Goal: Task Accomplishment & Management: Manage account settings

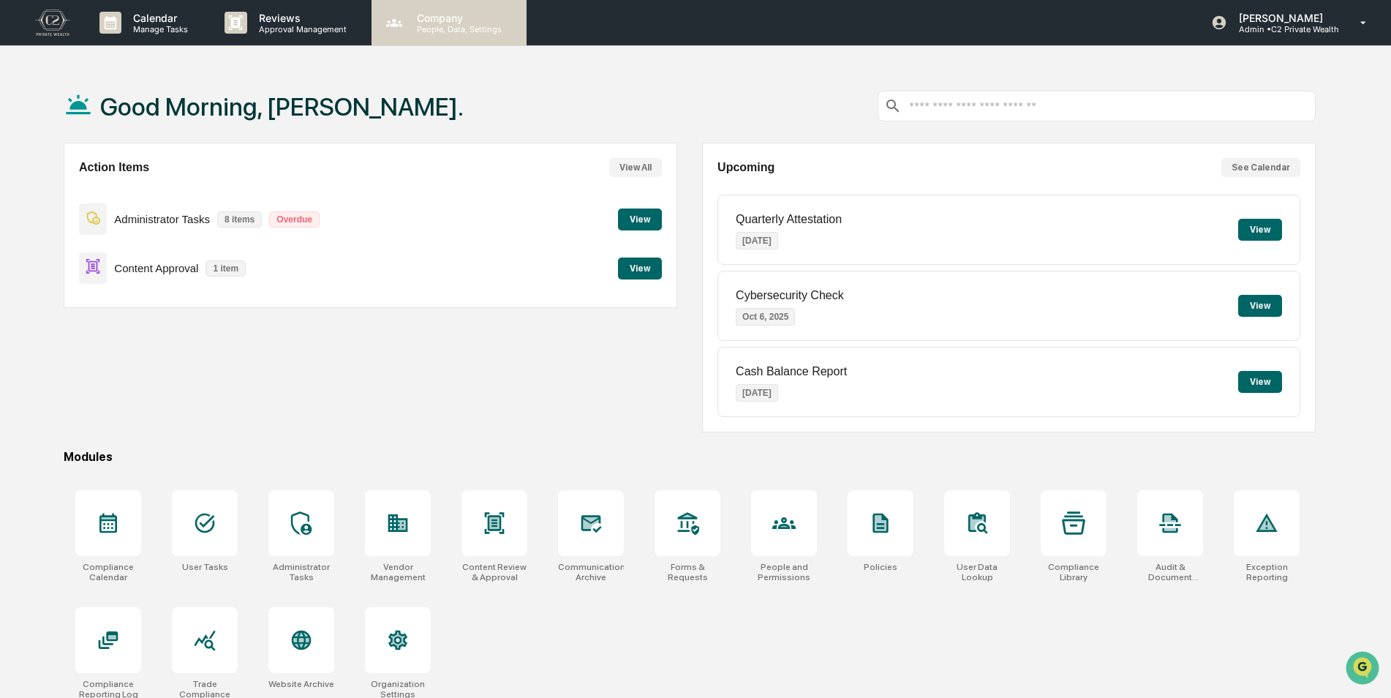
click at [437, 37] on div "Company People, Data, Settings" at bounding box center [448, 22] width 155 height 45
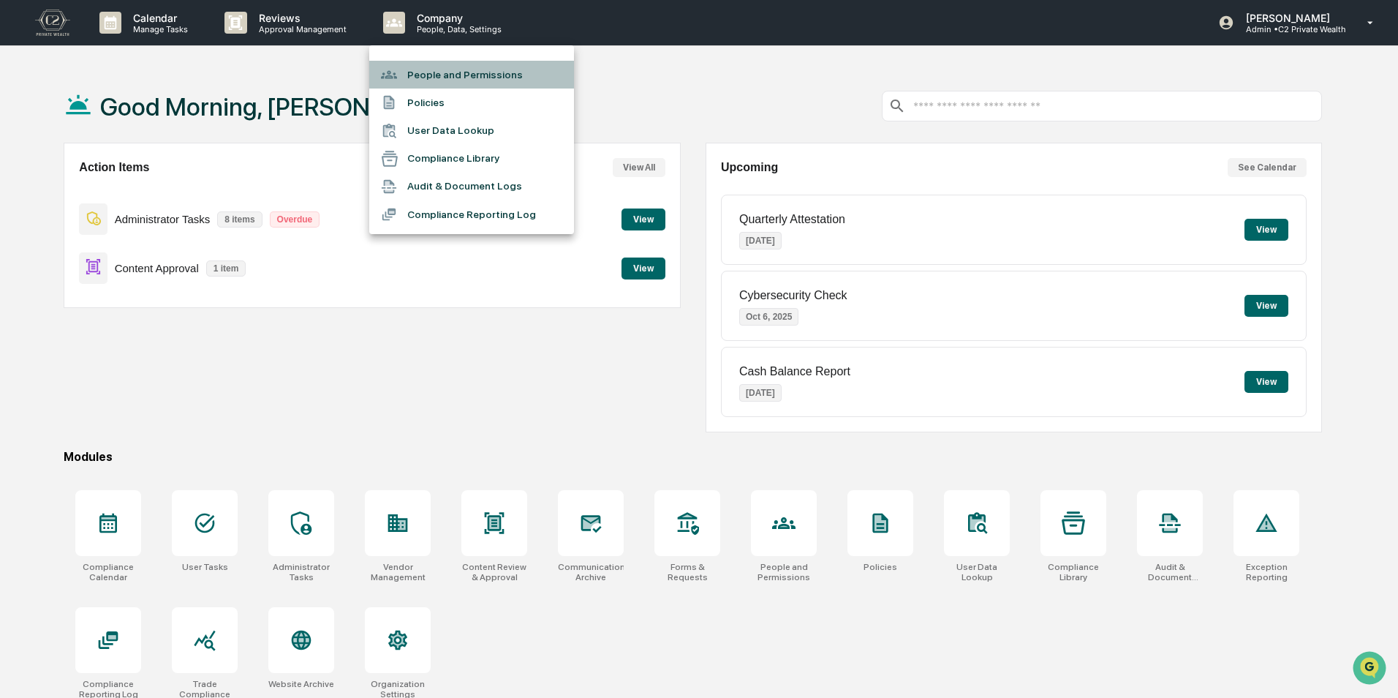
click at [439, 69] on li "People and Permissions" at bounding box center [471, 75] width 205 height 28
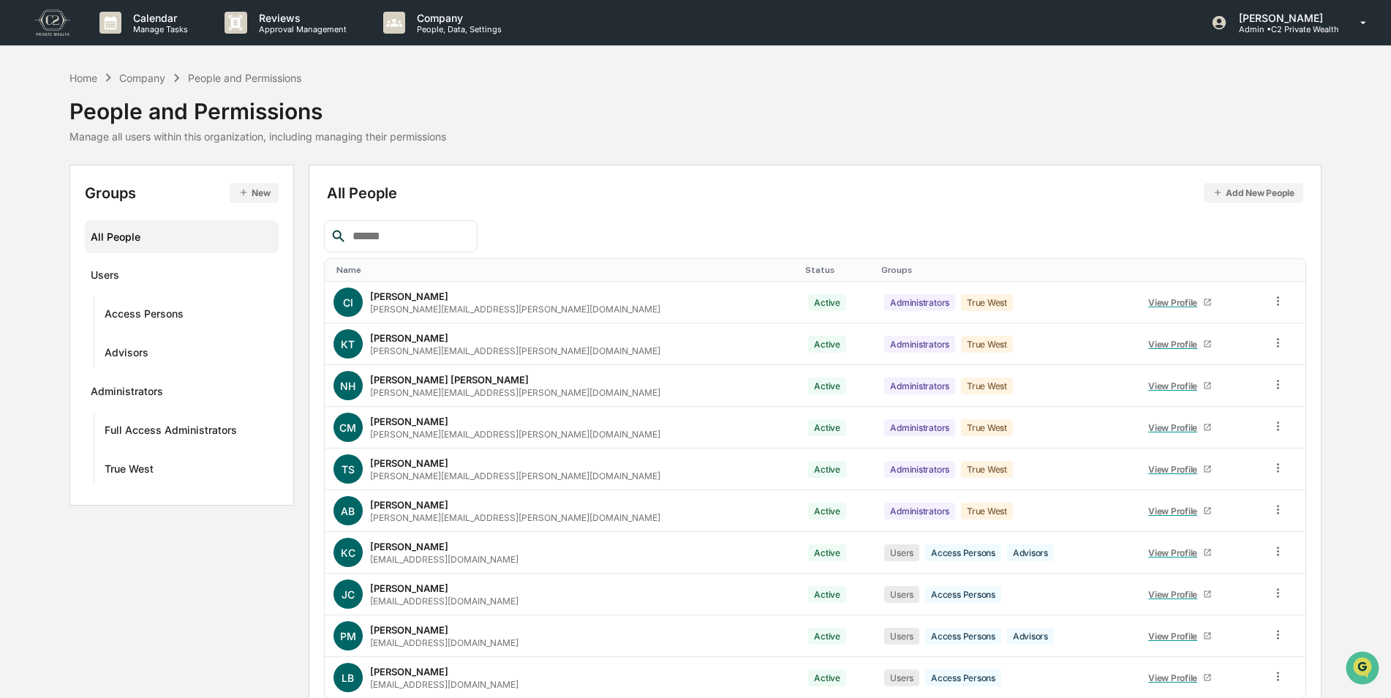
click at [407, 243] on input "text" at bounding box center [409, 236] width 124 height 19
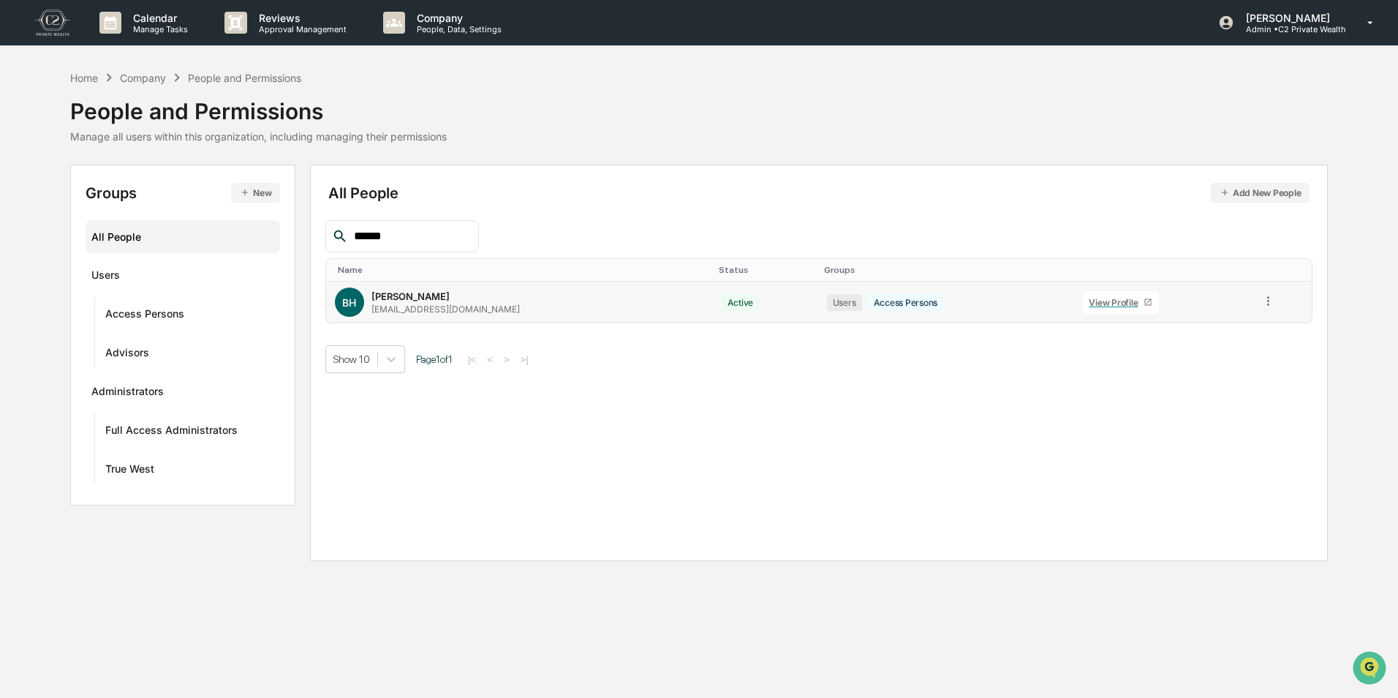
type input "******"
click at [1267, 301] on icon at bounding box center [1268, 300] width 2 height 9
click at [1236, 325] on div "Groups & Permissions" at bounding box center [1201, 325] width 126 height 18
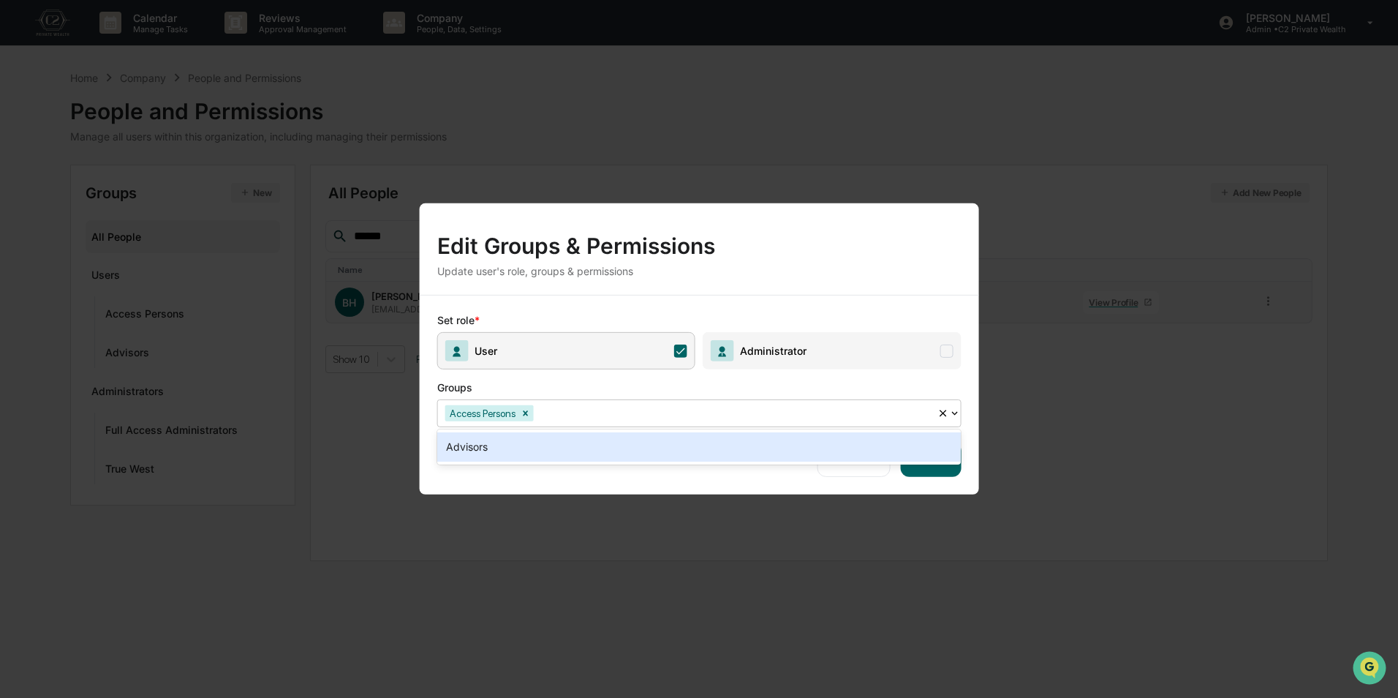
click at [659, 408] on div at bounding box center [733, 412] width 393 height 17
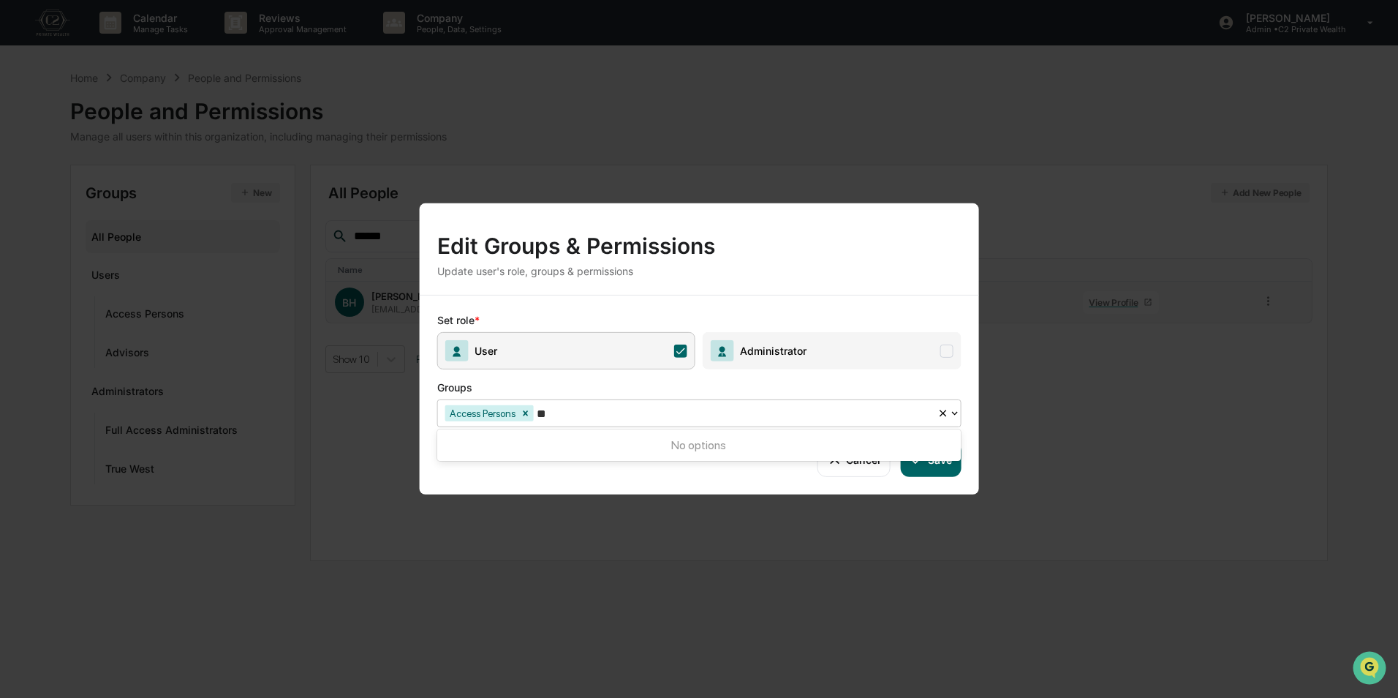
type input "*"
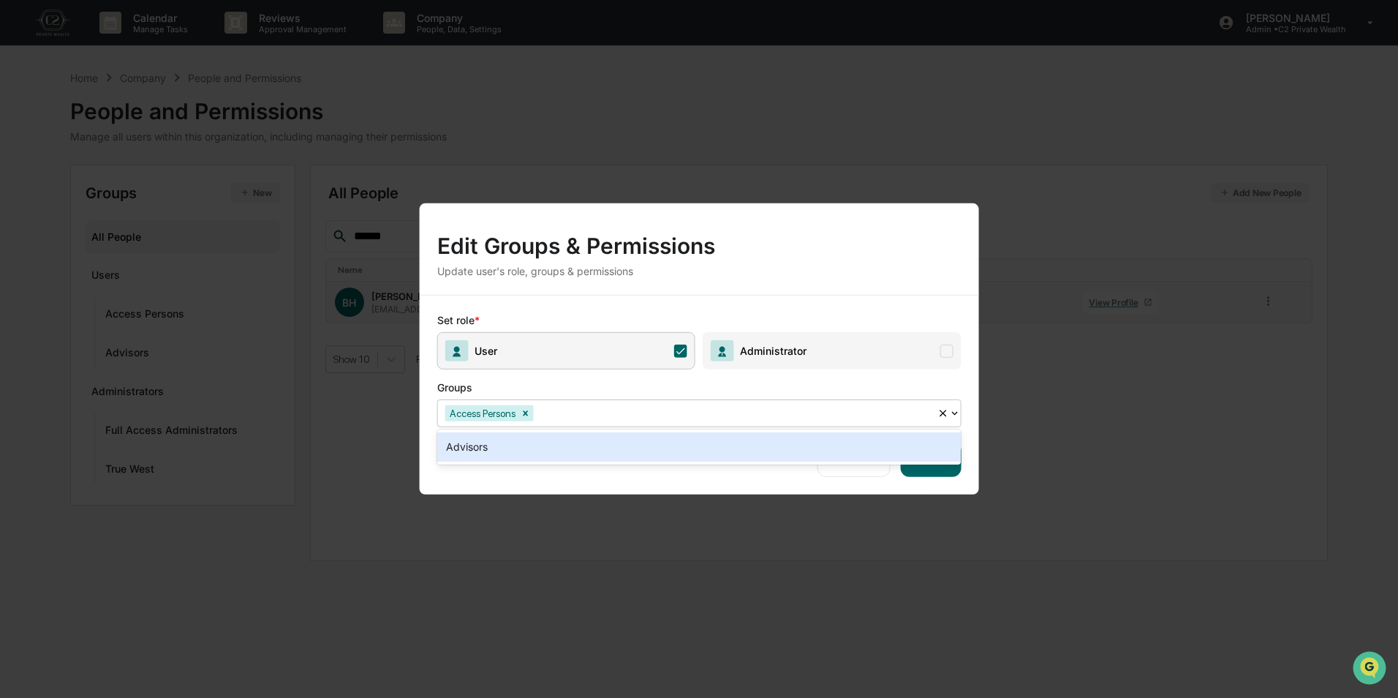
click at [953, 345] on span at bounding box center [946, 350] width 13 height 13
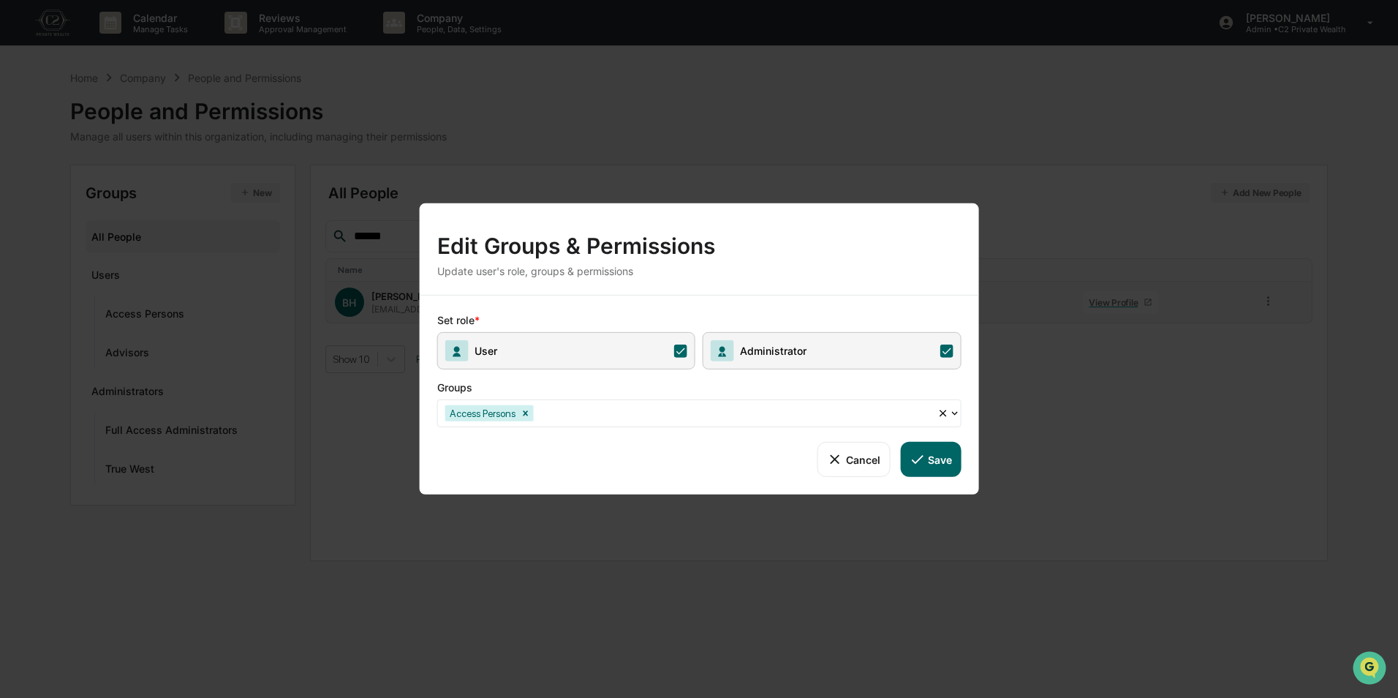
click at [935, 464] on button "Save" at bounding box center [930, 459] width 61 height 35
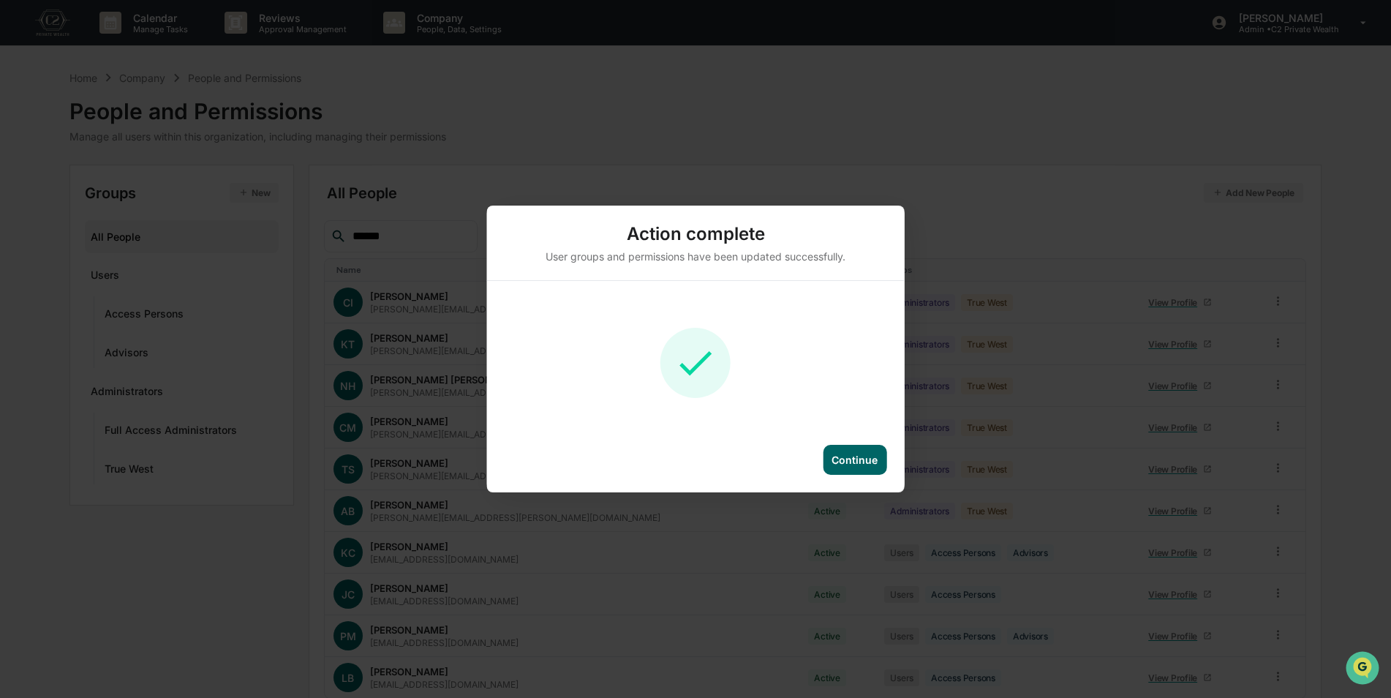
click at [862, 469] on div "Continue" at bounding box center [855, 460] width 64 height 30
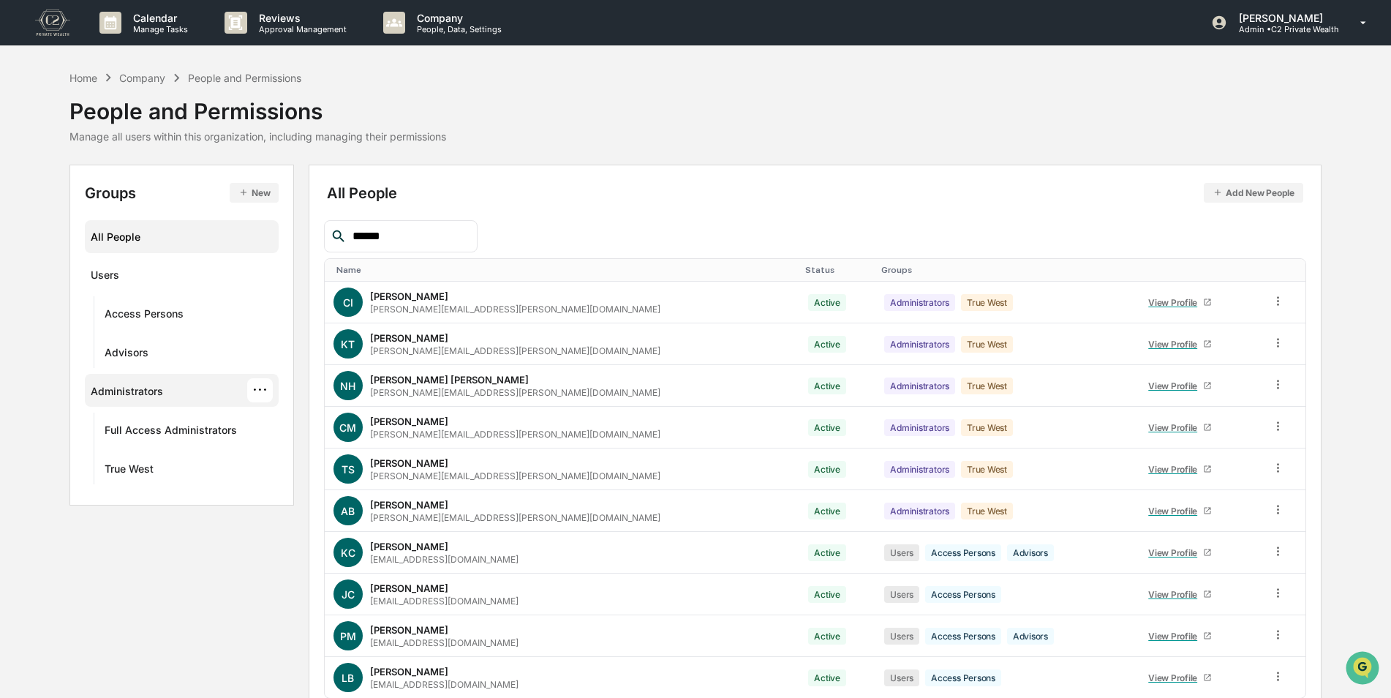
click at [257, 393] on div "···" at bounding box center [260, 390] width 26 height 24
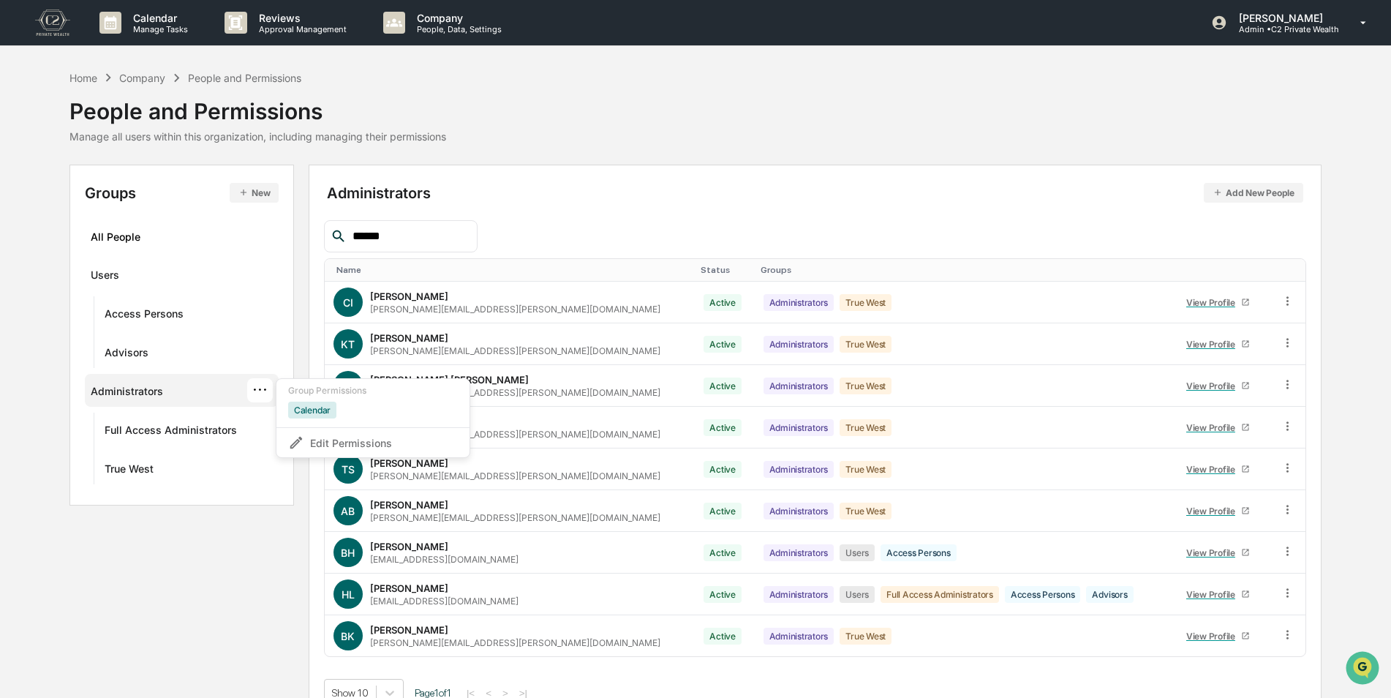
click at [156, 615] on div "Groups New All People Users Access Persons Advisors Administrators ··· Group Pe…" at bounding box center [695, 443] width 1252 height 557
click at [257, 187] on button "New" at bounding box center [254, 193] width 49 height 20
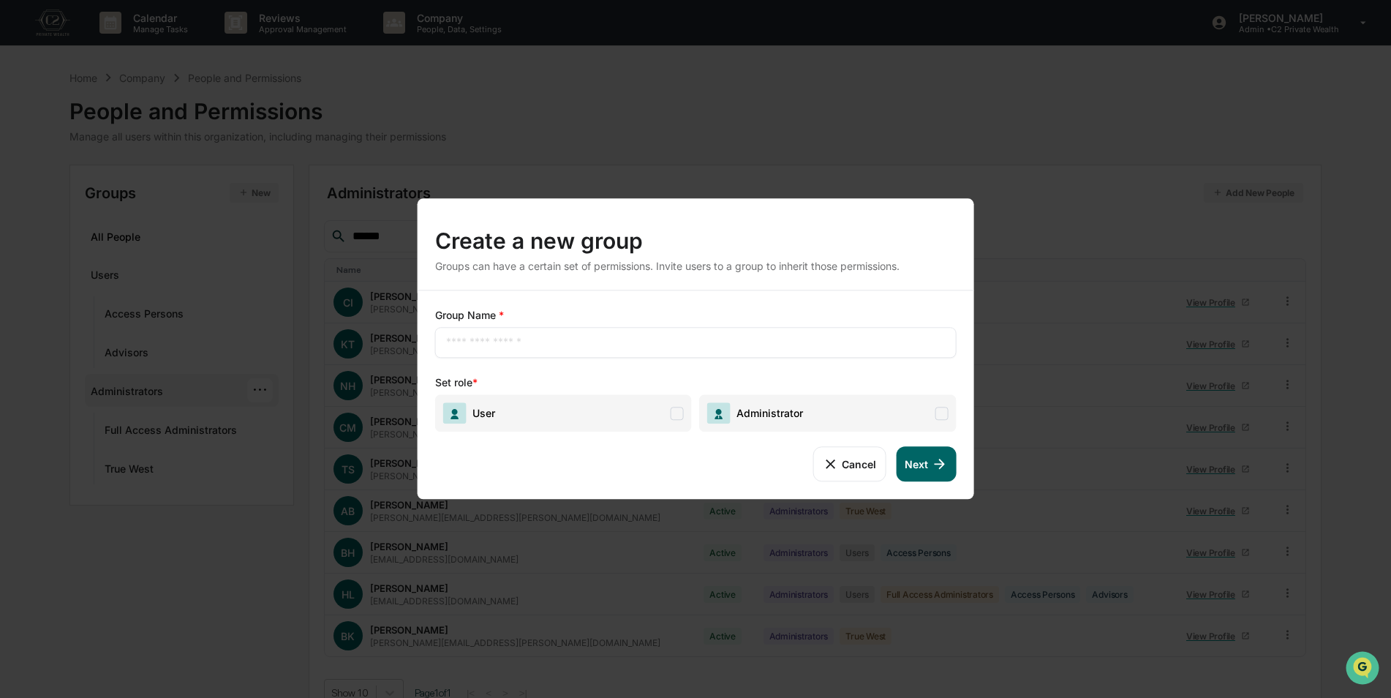
click at [586, 344] on input "text" at bounding box center [695, 342] width 499 height 15
type input "**********"
click at [811, 412] on span "Administrator" at bounding box center [827, 412] width 257 height 37
click at [924, 464] on button "Next" at bounding box center [926, 463] width 60 height 35
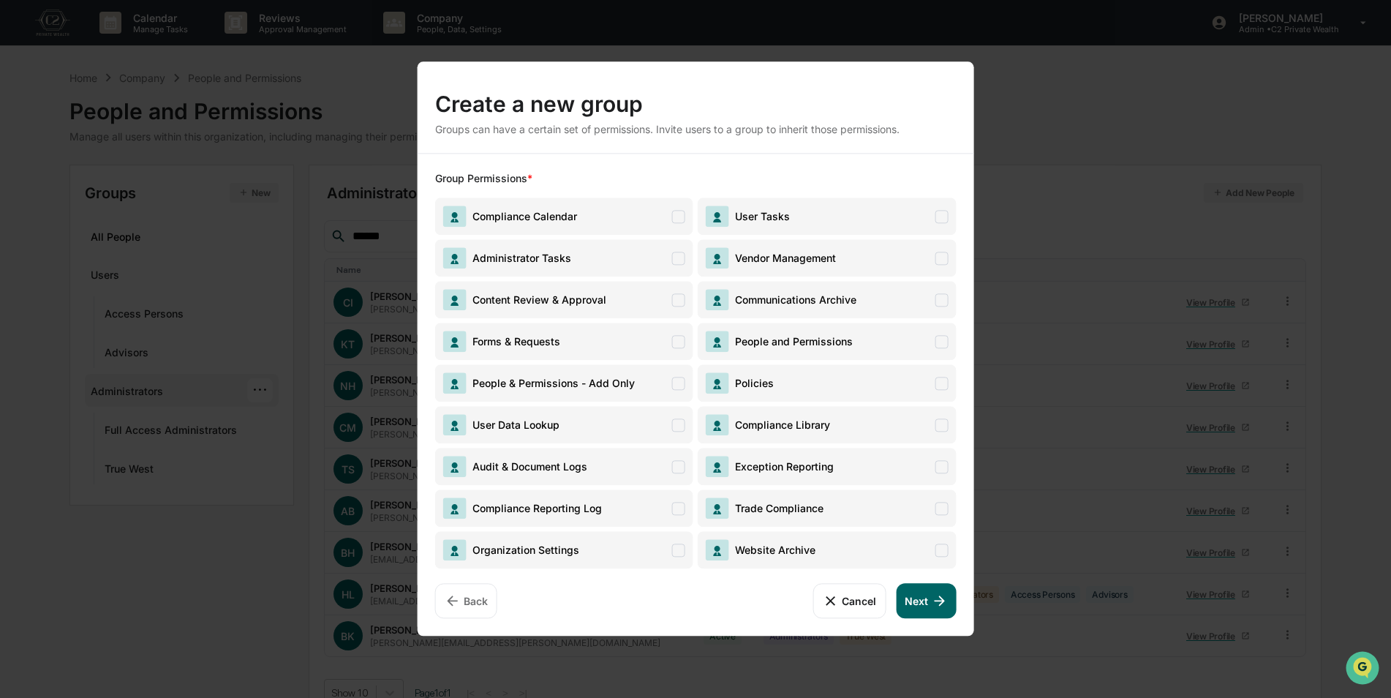
click at [614, 296] on span "Content Review & Approval" at bounding box center [564, 299] width 258 height 37
click at [935, 601] on icon at bounding box center [939, 600] width 10 height 10
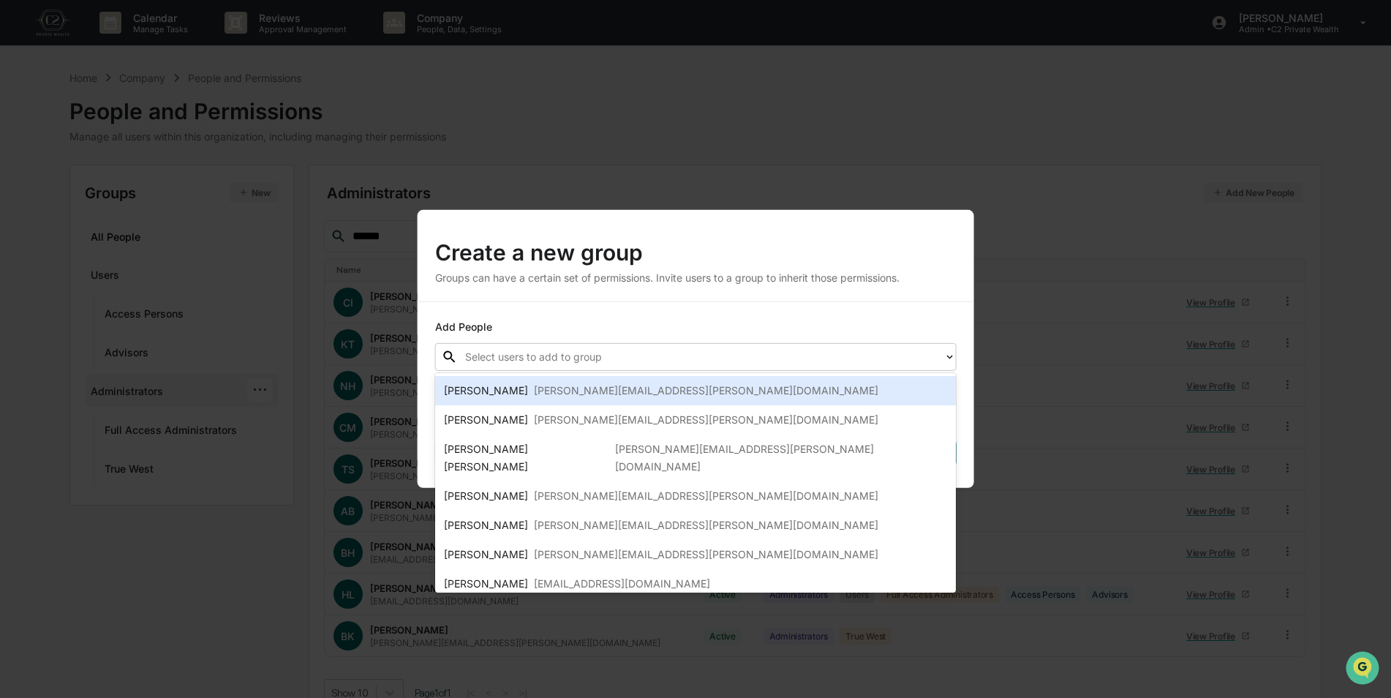
click at [616, 364] on div at bounding box center [701, 356] width 472 height 17
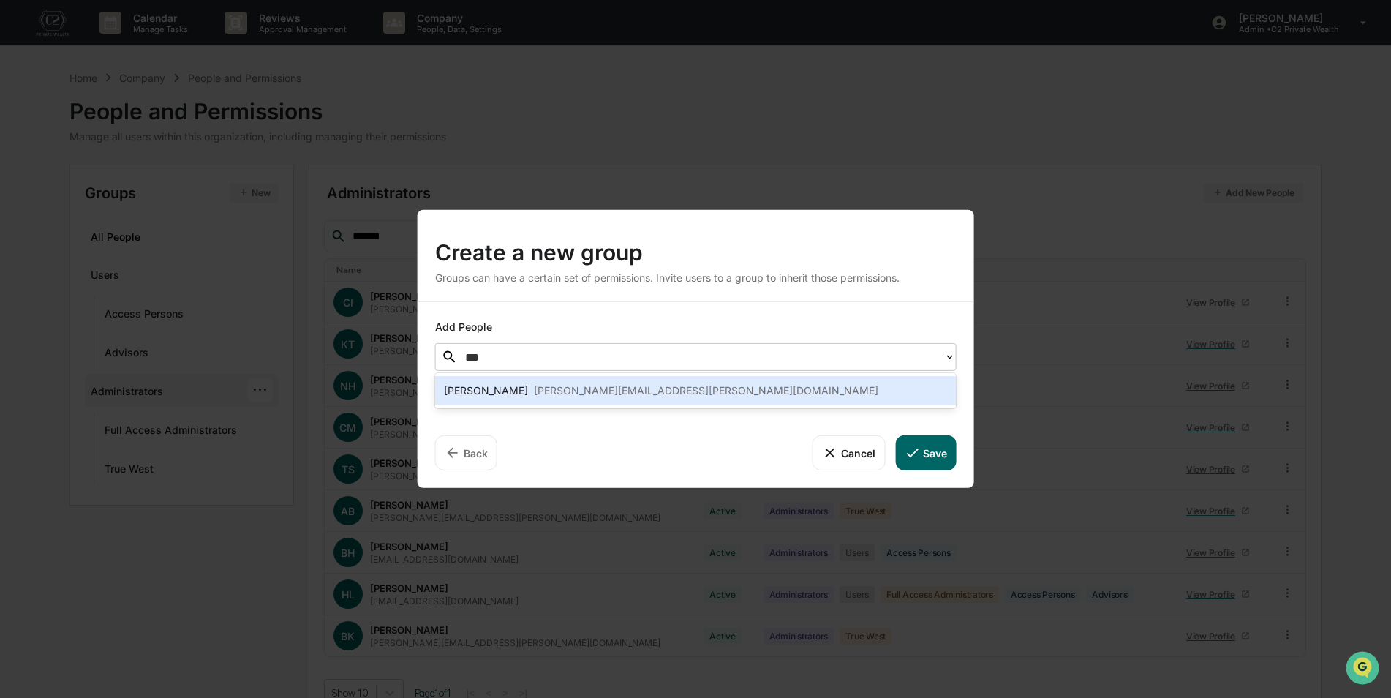
type input "***"
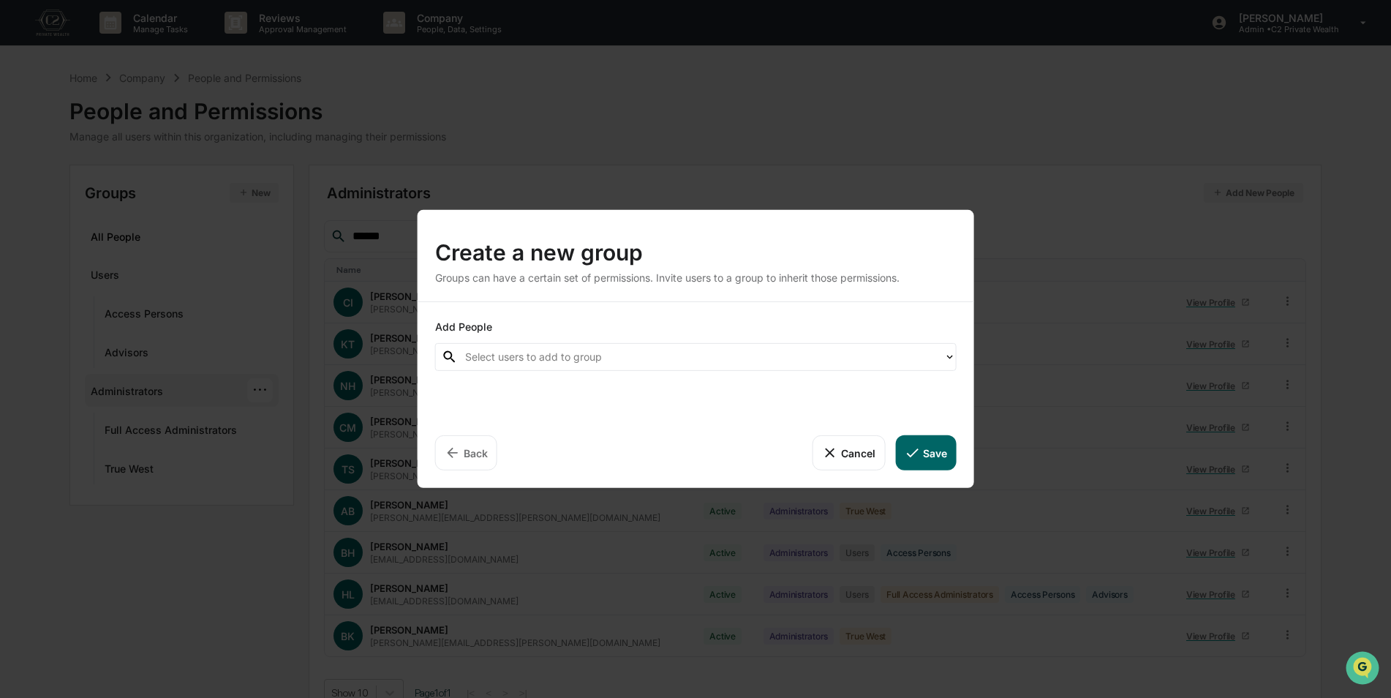
click at [843, 452] on button "Cancel" at bounding box center [848, 452] width 72 height 35
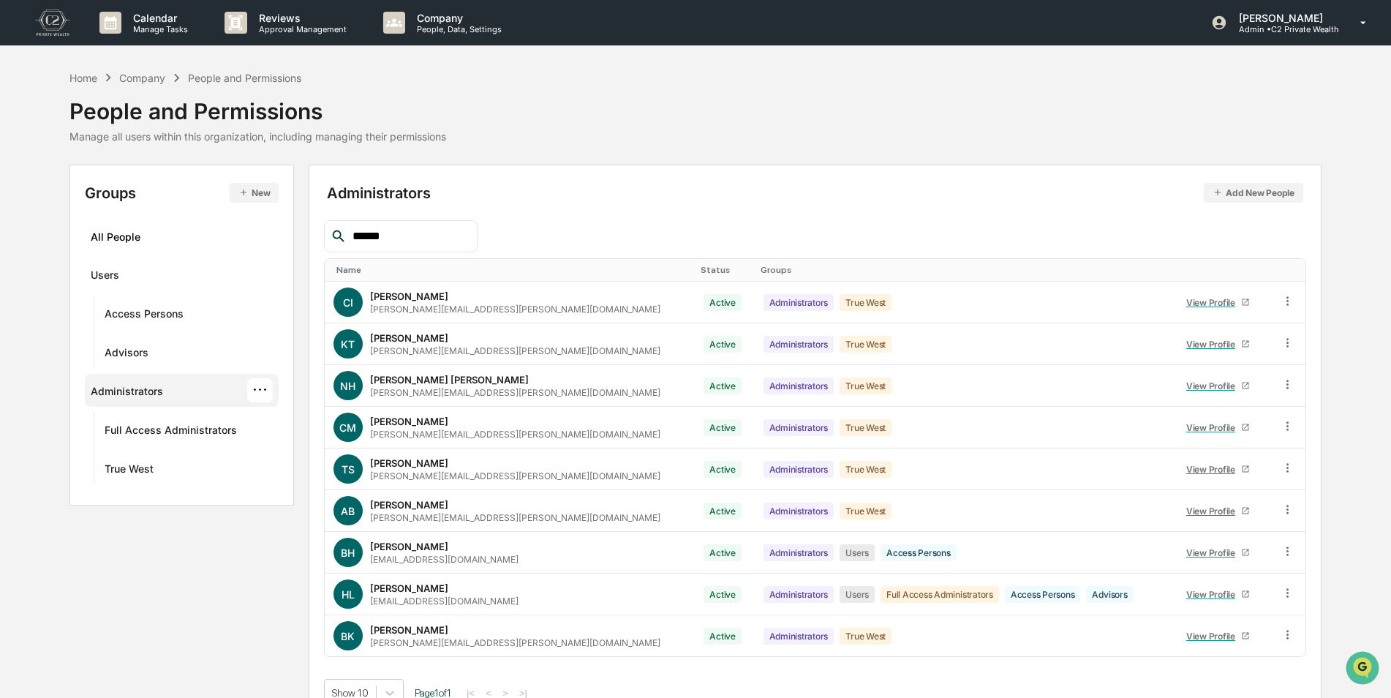
click at [437, 234] on input "******" at bounding box center [409, 236] width 124 height 19
click at [262, 393] on div "···" at bounding box center [260, 390] width 26 height 24
click at [252, 194] on button "New" at bounding box center [254, 193] width 49 height 20
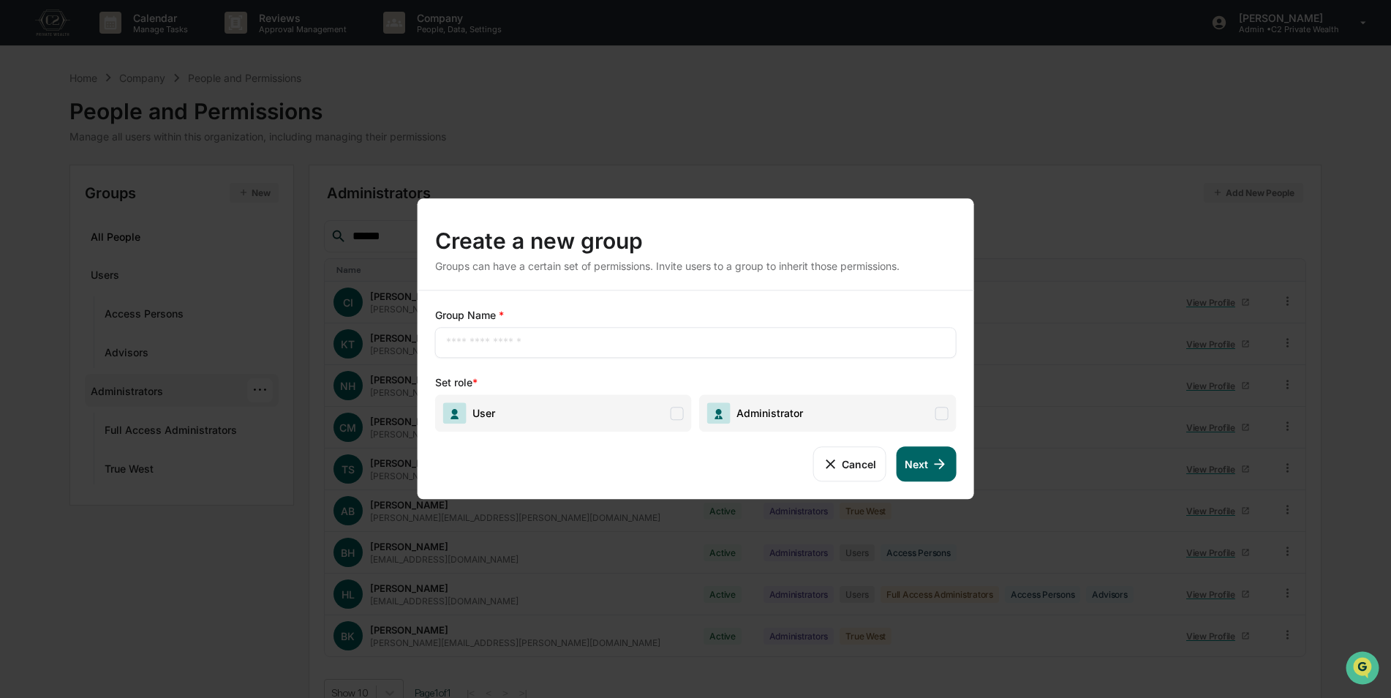
click at [670, 91] on div "Create a new group Groups can have a certain set of permissions. Invite users t…" at bounding box center [695, 349] width 1391 height 698
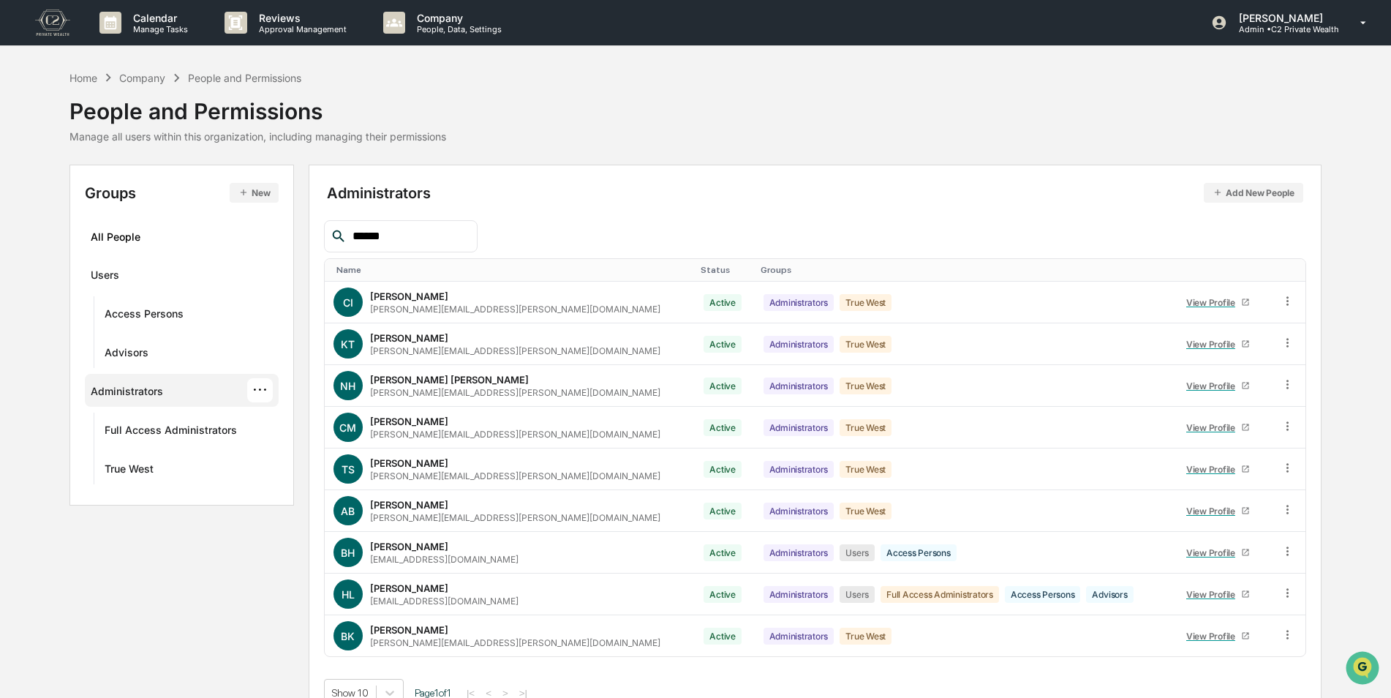
click at [260, 185] on button "New" at bounding box center [254, 193] width 49 height 20
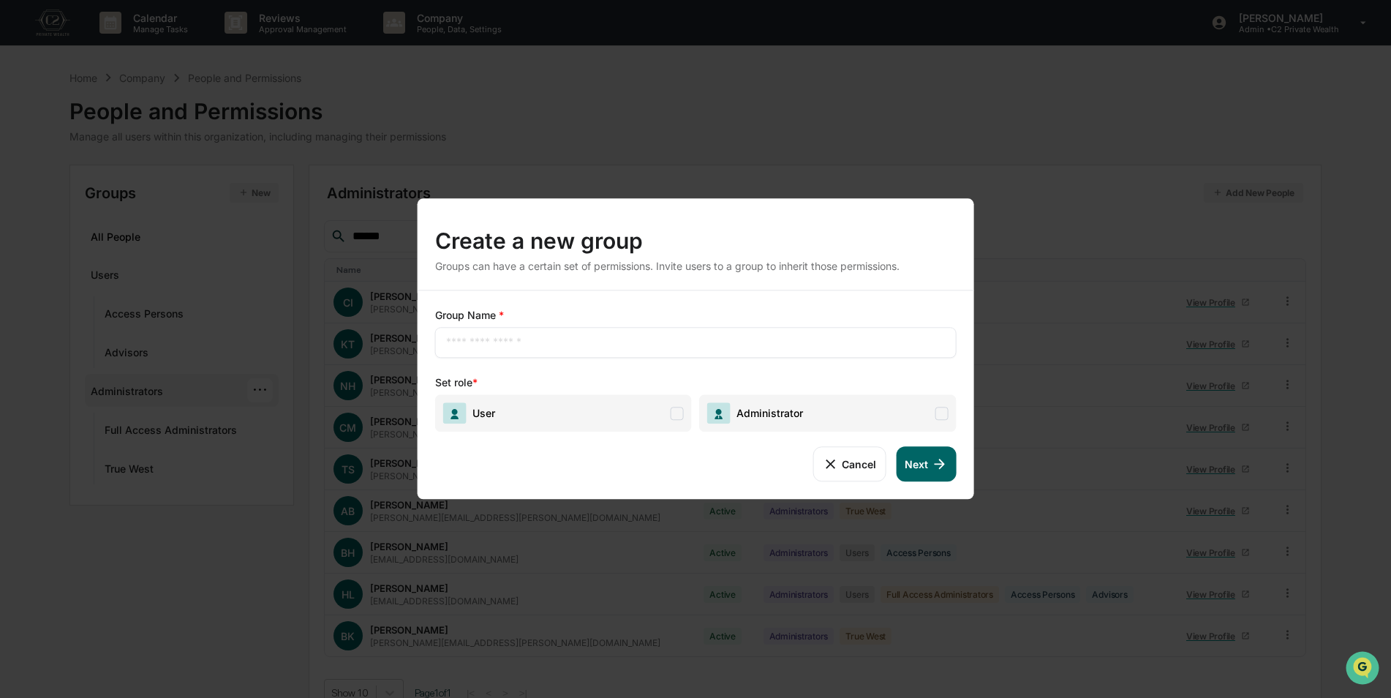
click at [499, 347] on input "text" at bounding box center [695, 342] width 499 height 15
type input "**********"
click at [787, 405] on span "Administrator" at bounding box center [755, 412] width 96 height 21
click at [918, 466] on button "Next" at bounding box center [926, 463] width 60 height 35
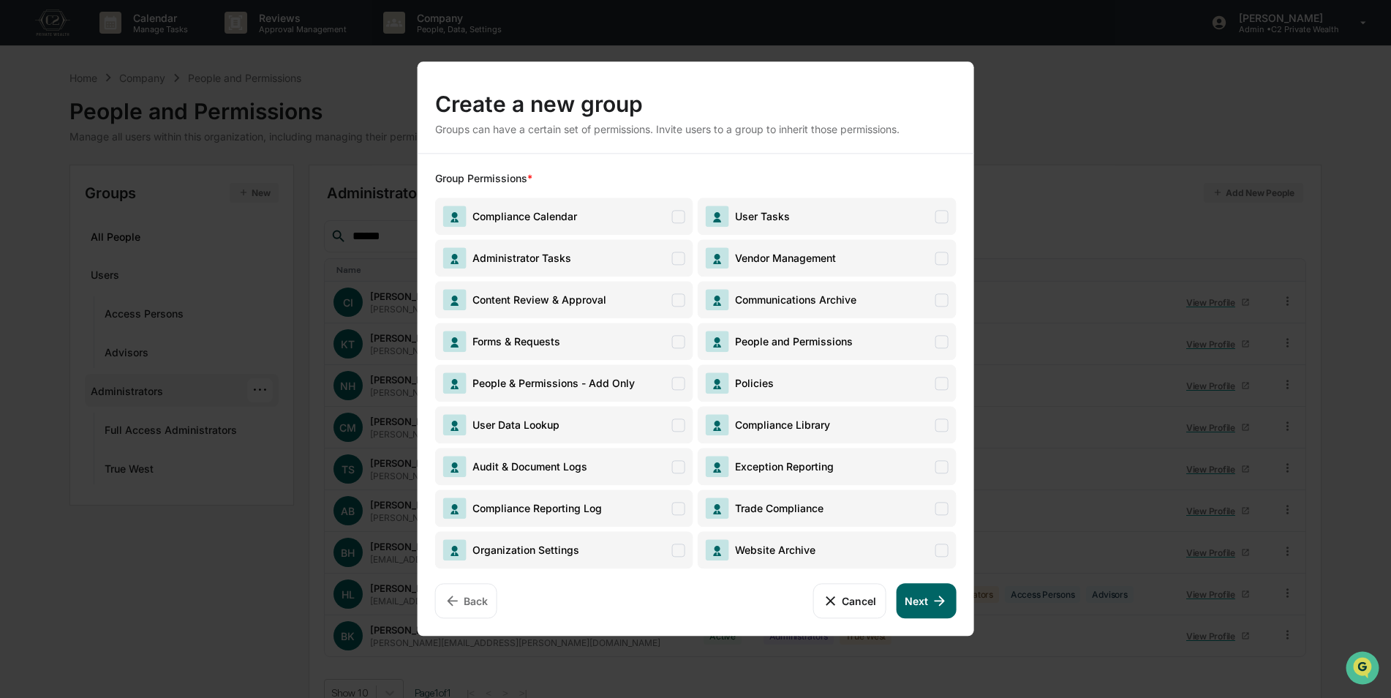
click at [559, 304] on span "Content Review & Approval" at bounding box center [536, 299] width 140 height 12
click at [928, 600] on button "Next" at bounding box center [926, 600] width 60 height 35
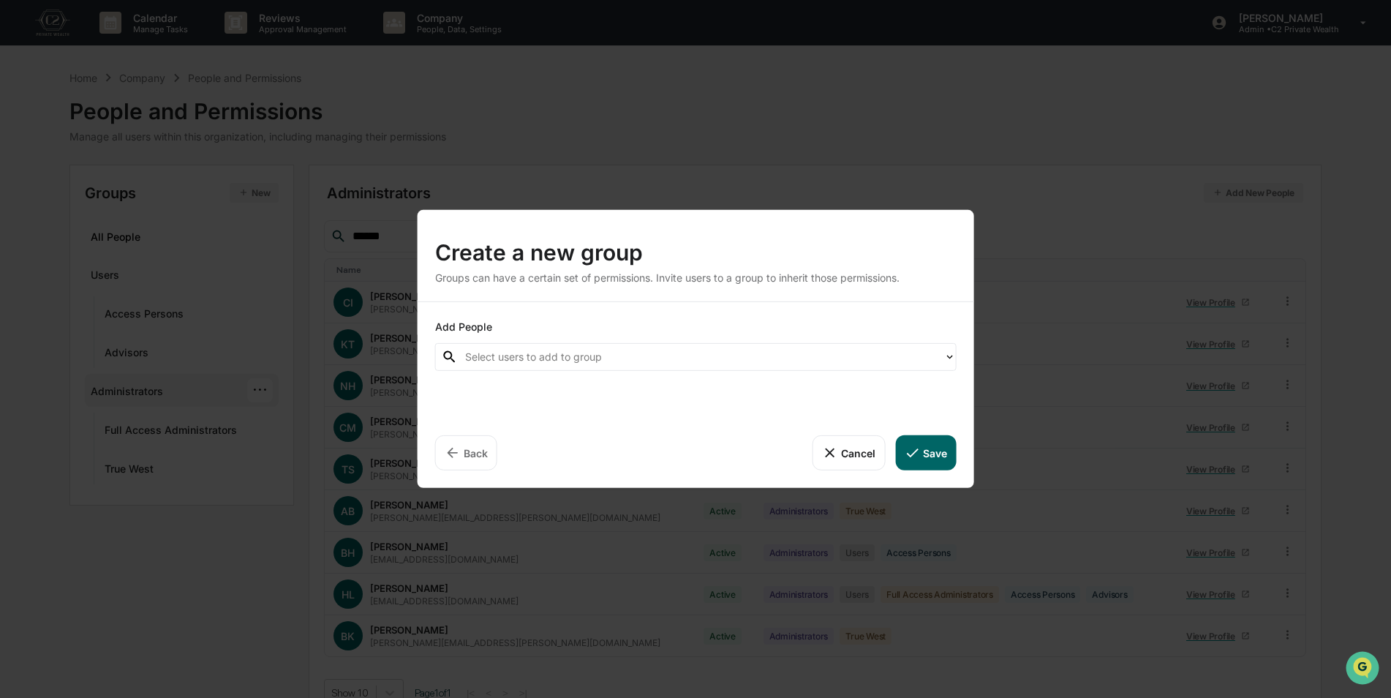
click at [649, 360] on div at bounding box center [701, 356] width 472 height 17
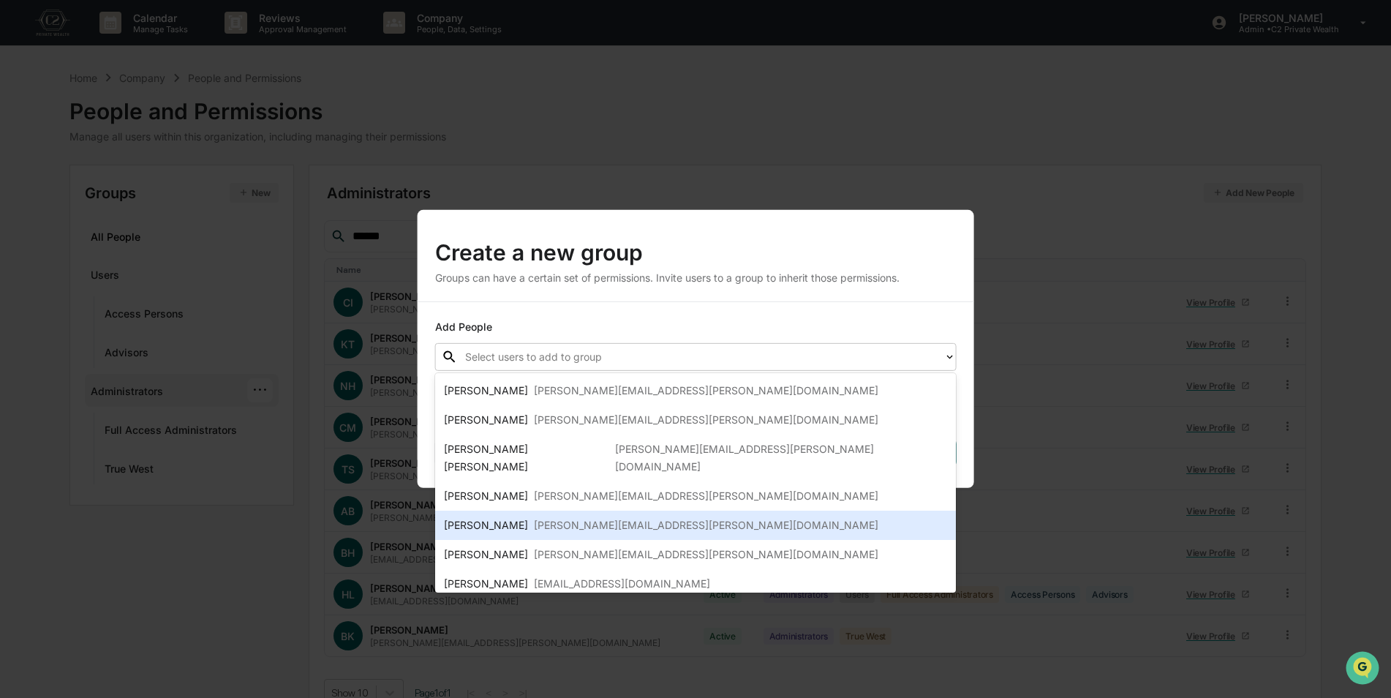
scroll to position [20, 0]
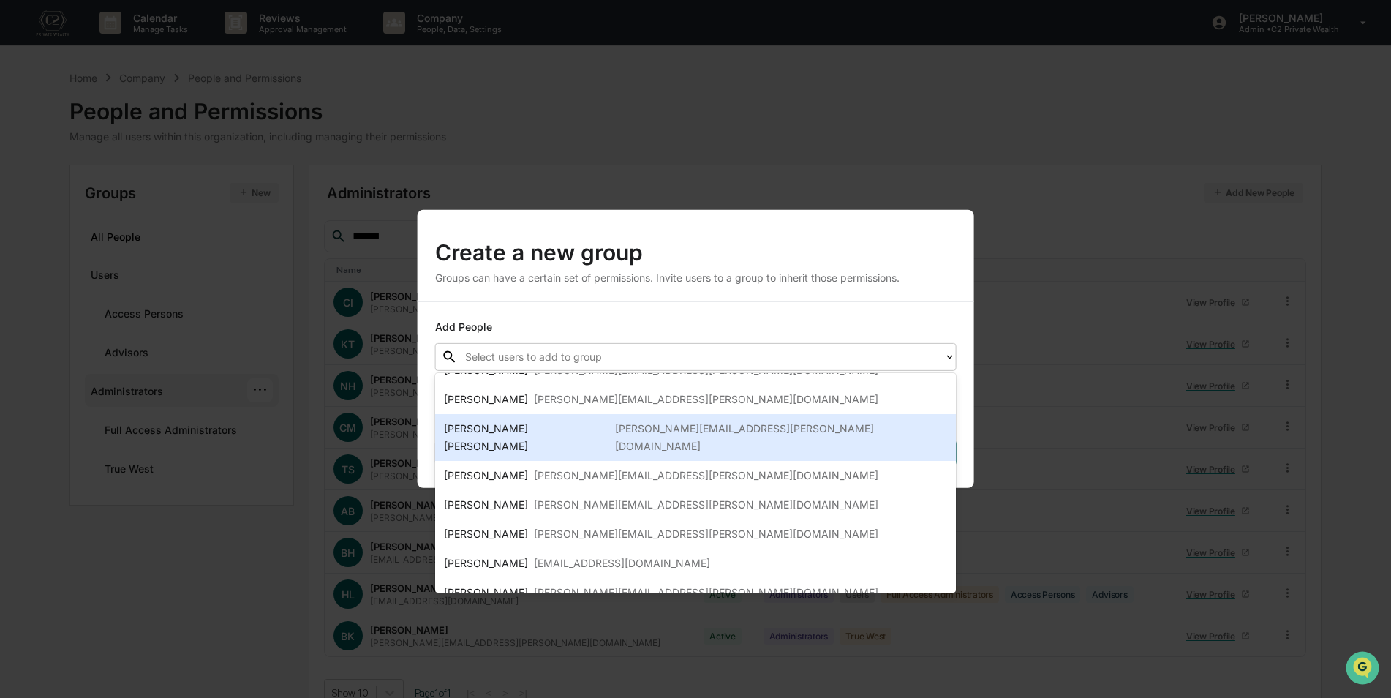
click at [609, 140] on div "Create a new group Groups can have a certain set of permissions. Invite users t…" at bounding box center [695, 349] width 1391 height 698
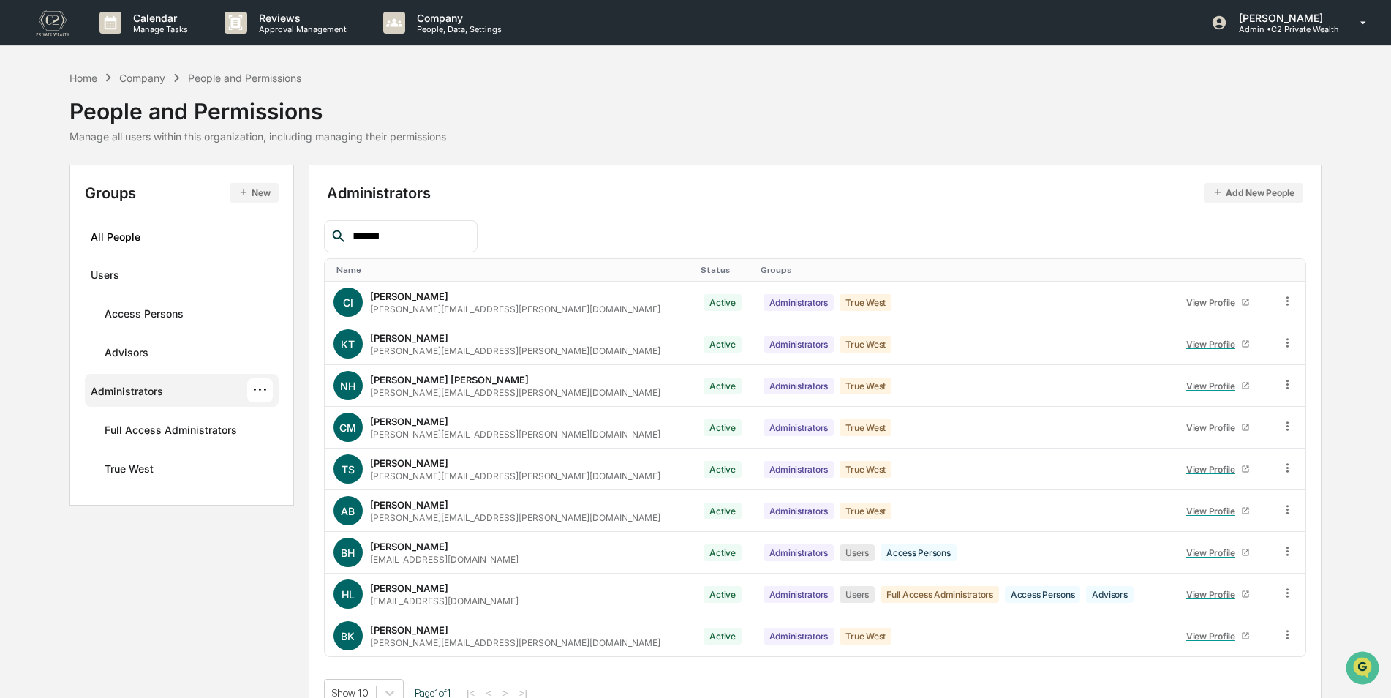
click at [106, 392] on div "Administrators" at bounding box center [127, 394] width 72 height 18
click at [265, 188] on button "New" at bounding box center [254, 193] width 49 height 20
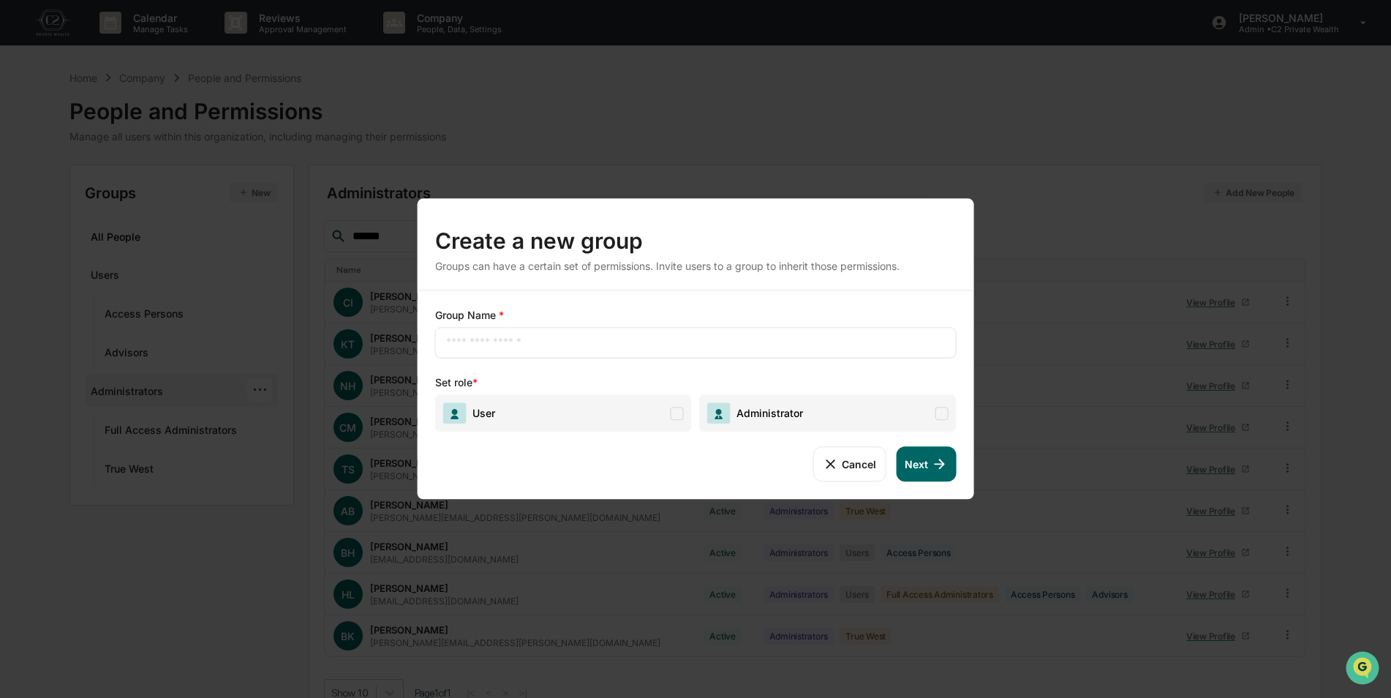
click at [472, 347] on input "text" at bounding box center [695, 342] width 499 height 15
type input "**********"
click at [809, 416] on span "Administrator" at bounding box center [827, 412] width 257 height 37
click at [920, 465] on button "Next" at bounding box center [926, 463] width 60 height 35
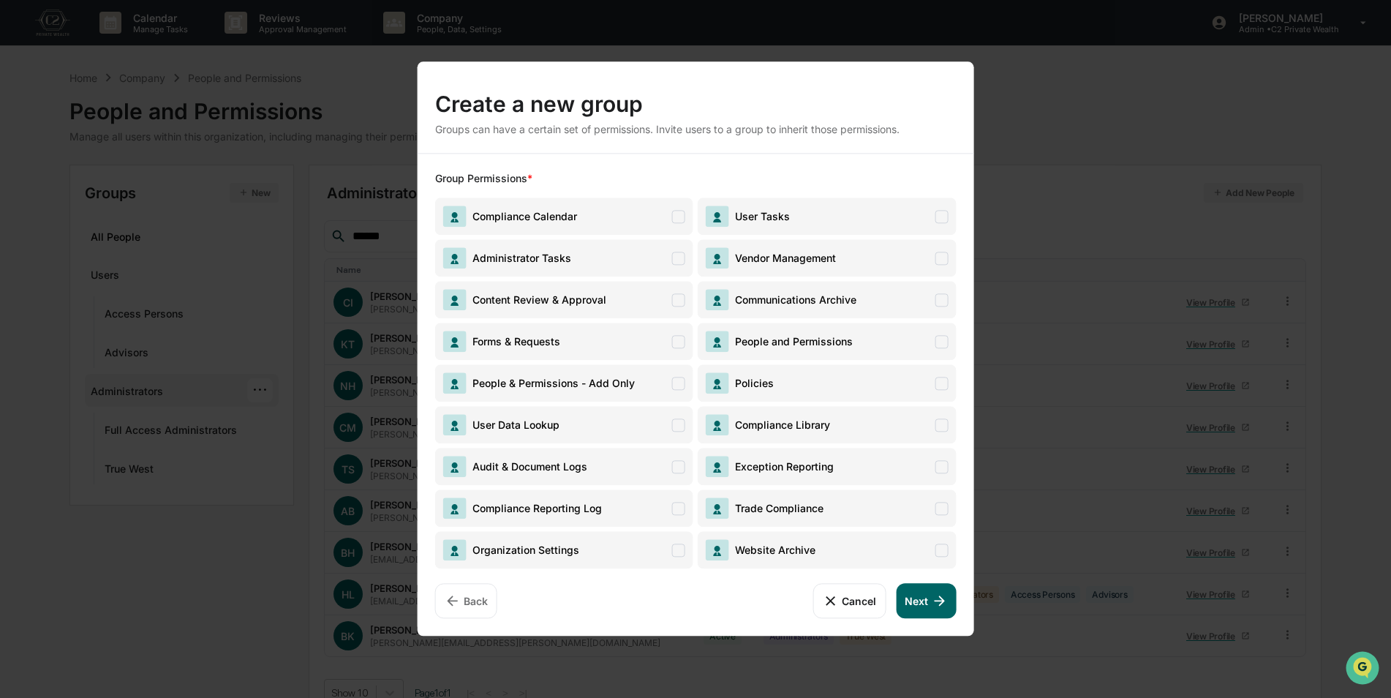
click at [630, 301] on span "Content Review & Approval" at bounding box center [564, 299] width 258 height 37
click at [921, 600] on button "Next" at bounding box center [926, 600] width 60 height 35
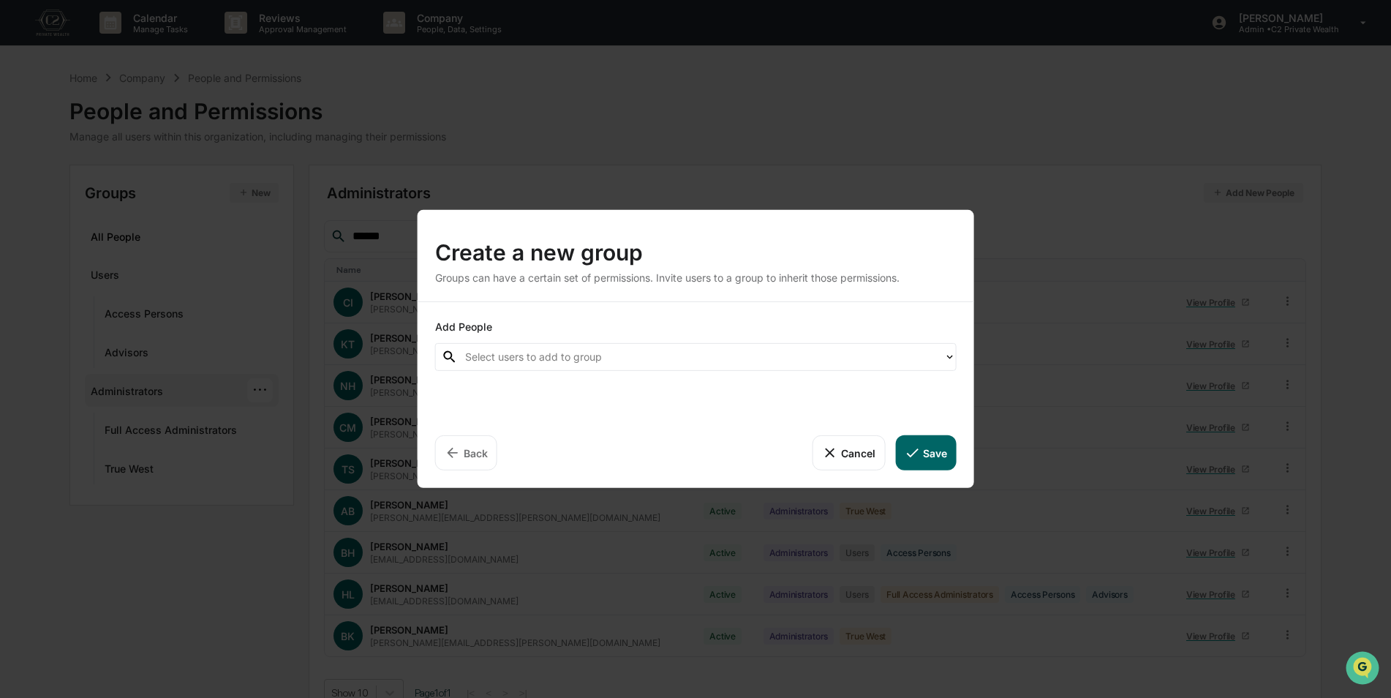
click at [517, 357] on div at bounding box center [701, 356] width 472 height 17
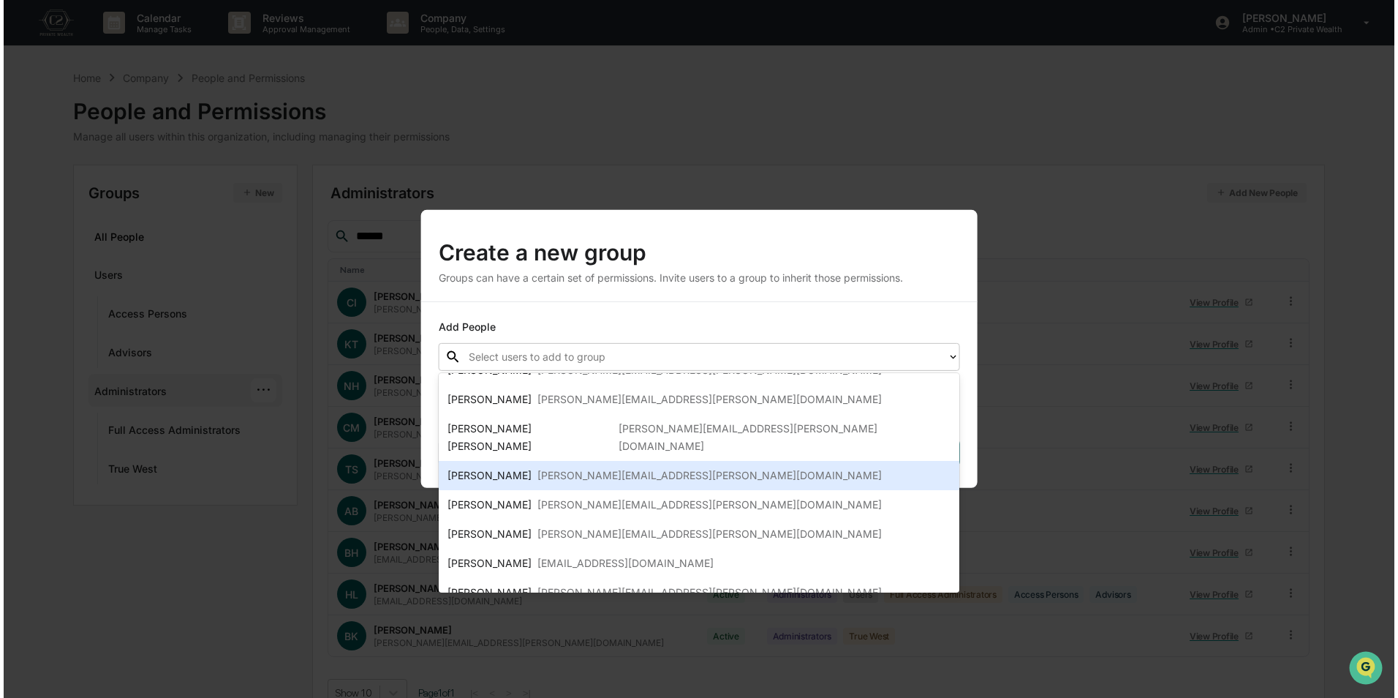
scroll to position [0, 0]
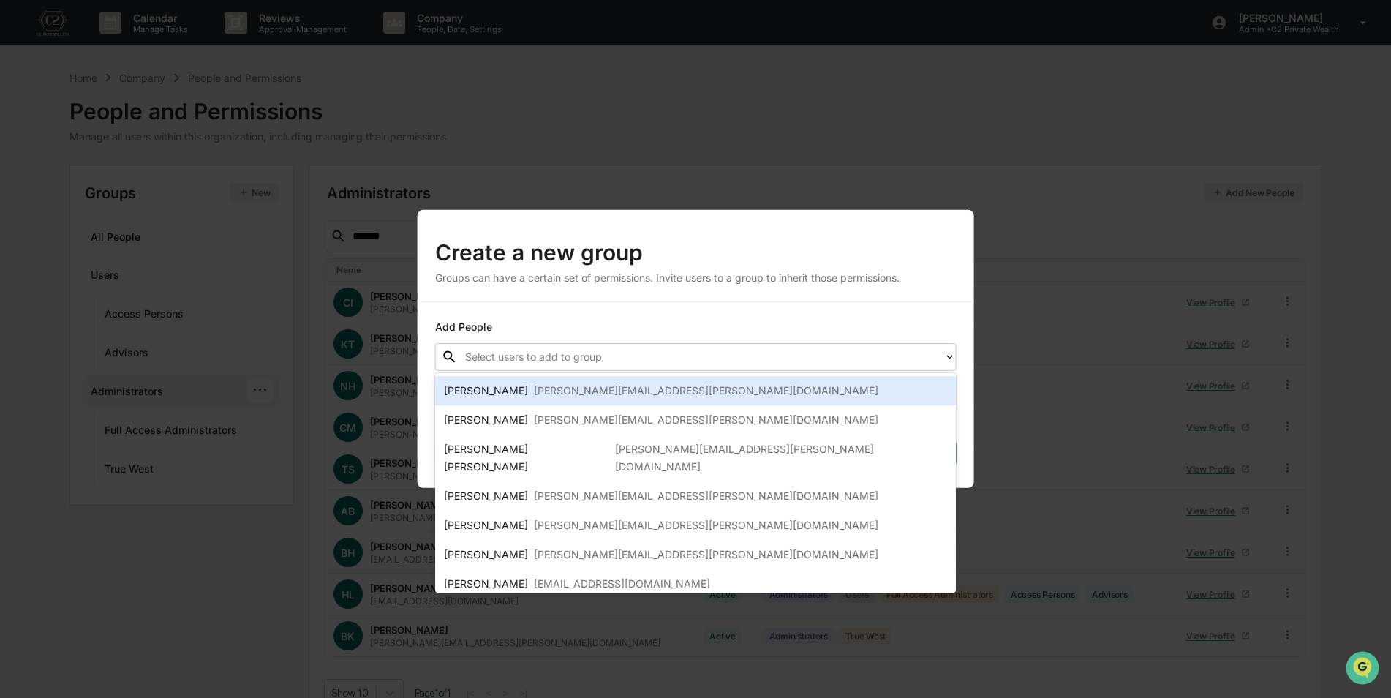
click at [613, 127] on div "Create a new group Groups can have a certain set of permissions. Invite users t…" at bounding box center [695, 349] width 1391 height 698
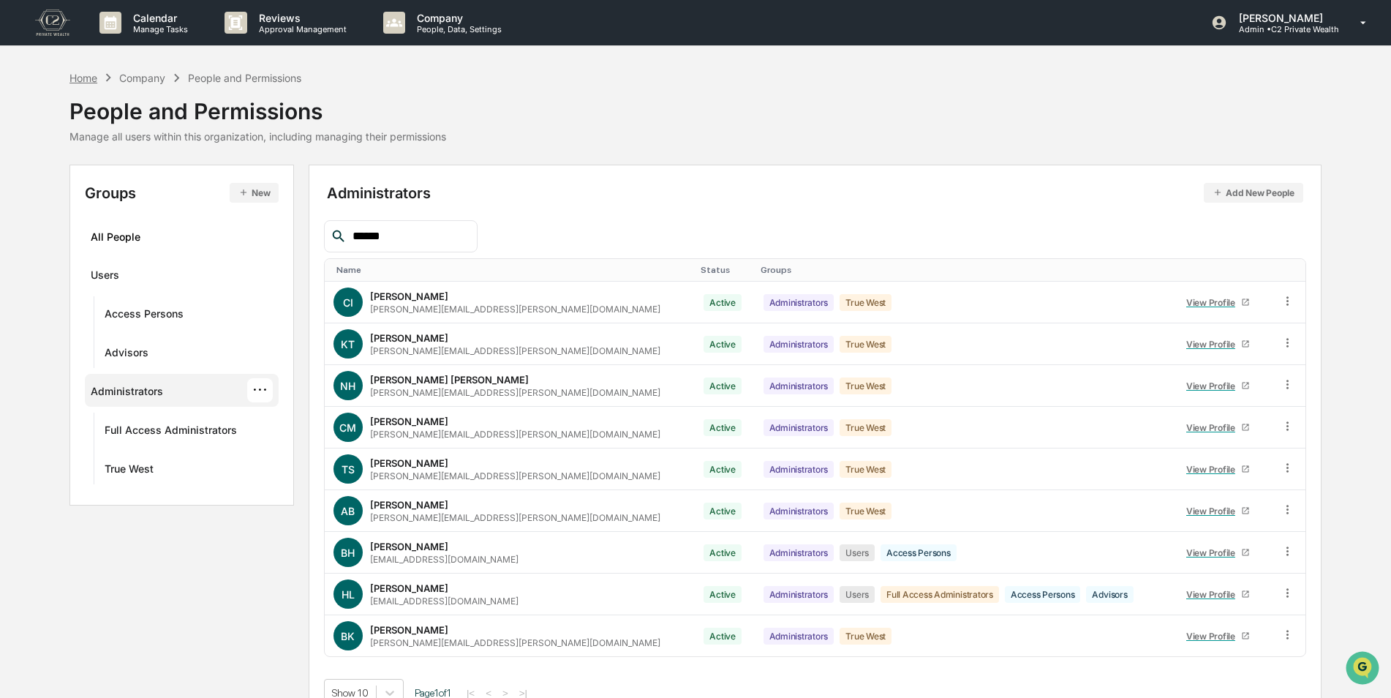
click at [82, 78] on div "Home" at bounding box center [83, 78] width 28 height 12
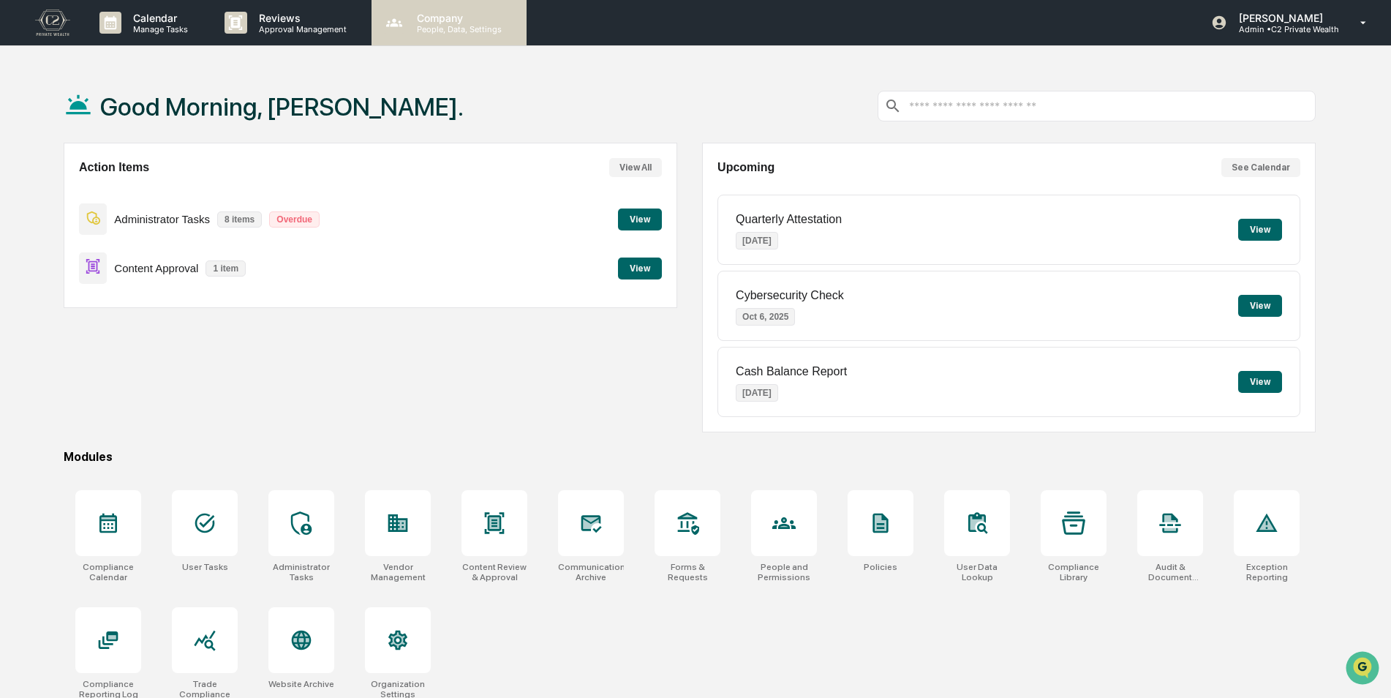
click at [444, 26] on p "People, Data, Settings" at bounding box center [457, 29] width 104 height 10
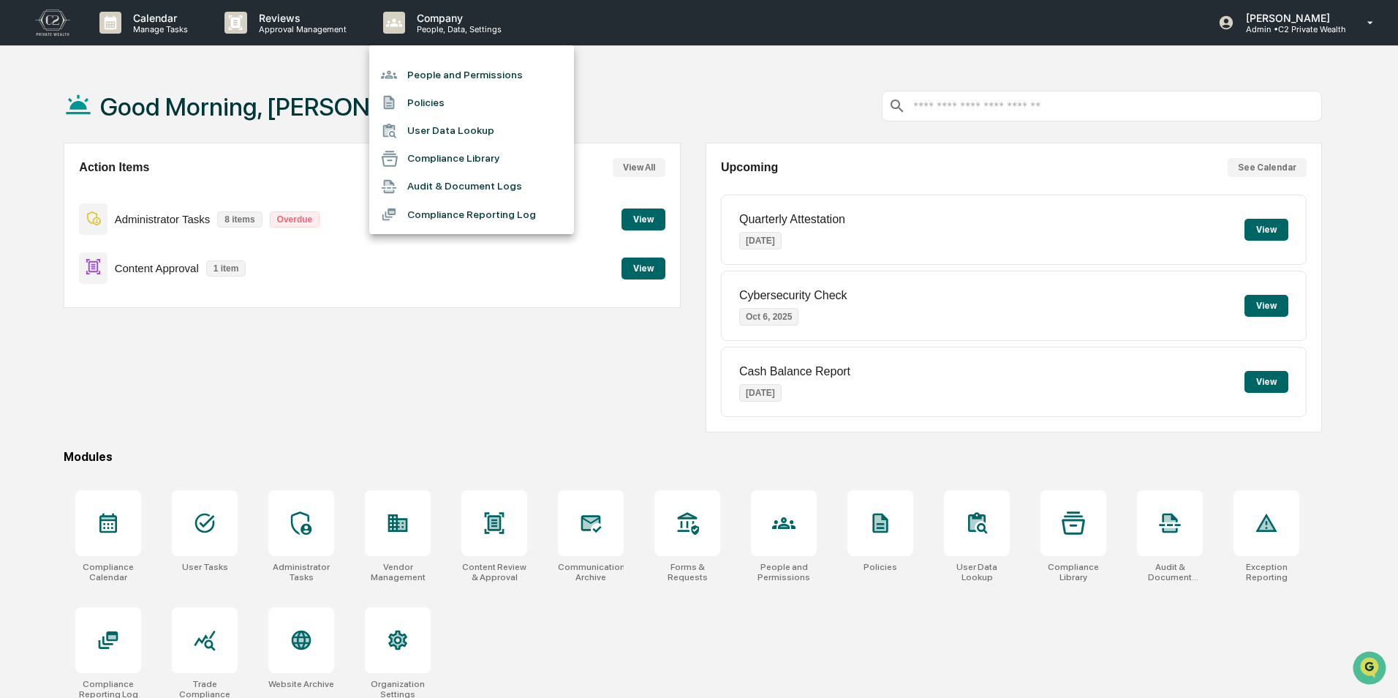
click at [436, 76] on li "People and Permissions" at bounding box center [471, 75] width 205 height 28
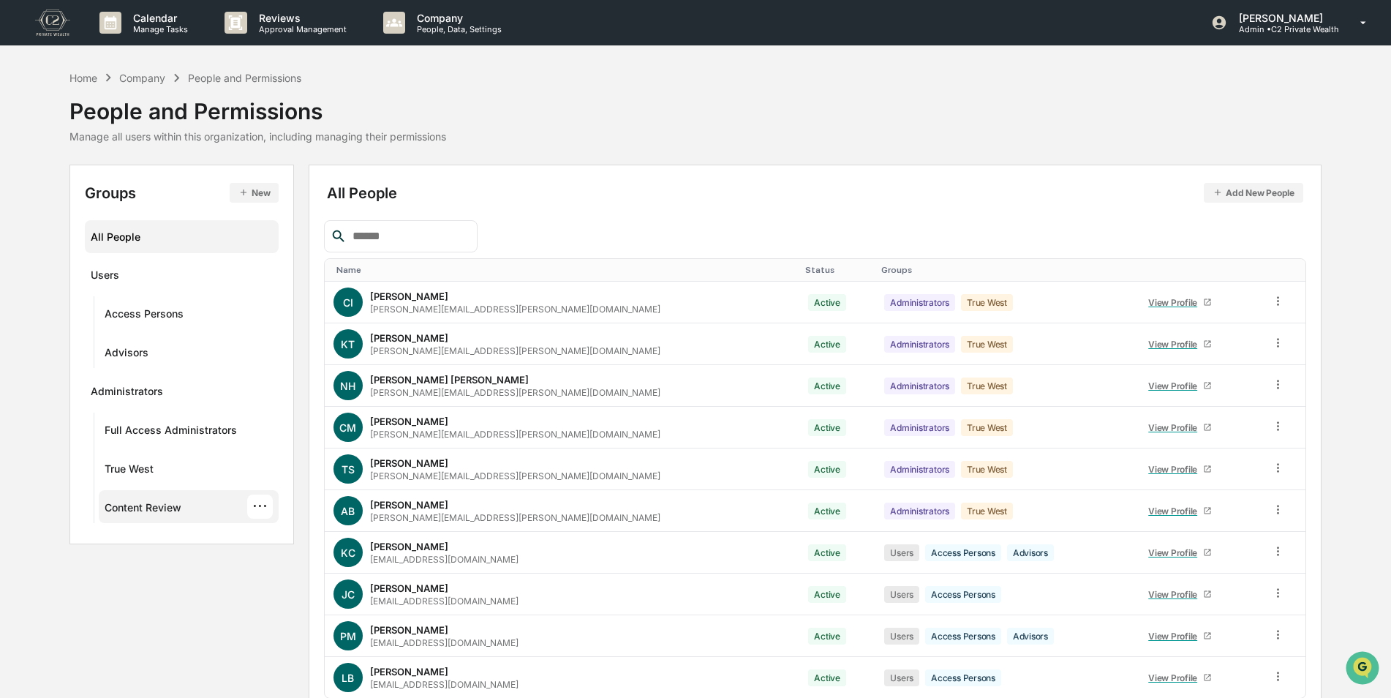
click at [162, 505] on div "Content Review" at bounding box center [143, 510] width 77 height 18
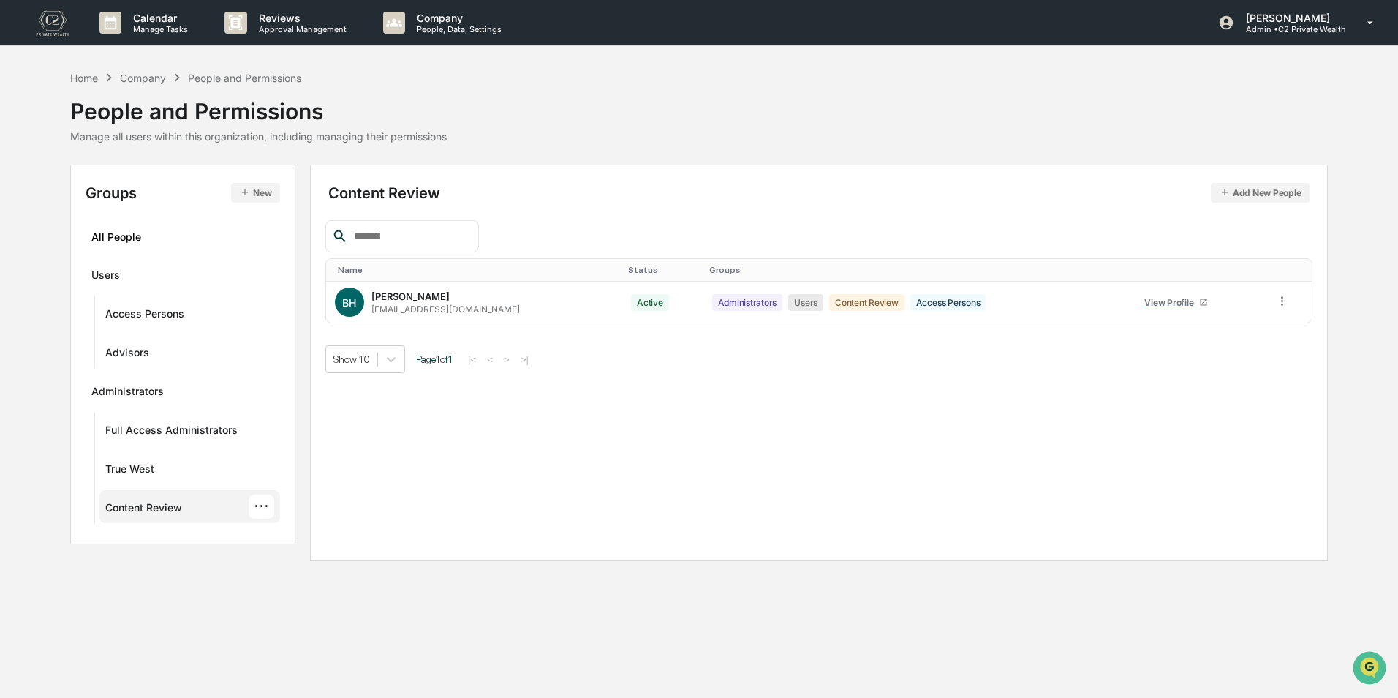
click at [155, 510] on div "Content Review" at bounding box center [143, 510] width 77 height 18
click at [1283, 301] on icon at bounding box center [1282, 301] width 14 height 14
click at [1253, 330] on div "Groups & Permissions" at bounding box center [1215, 325] width 126 height 18
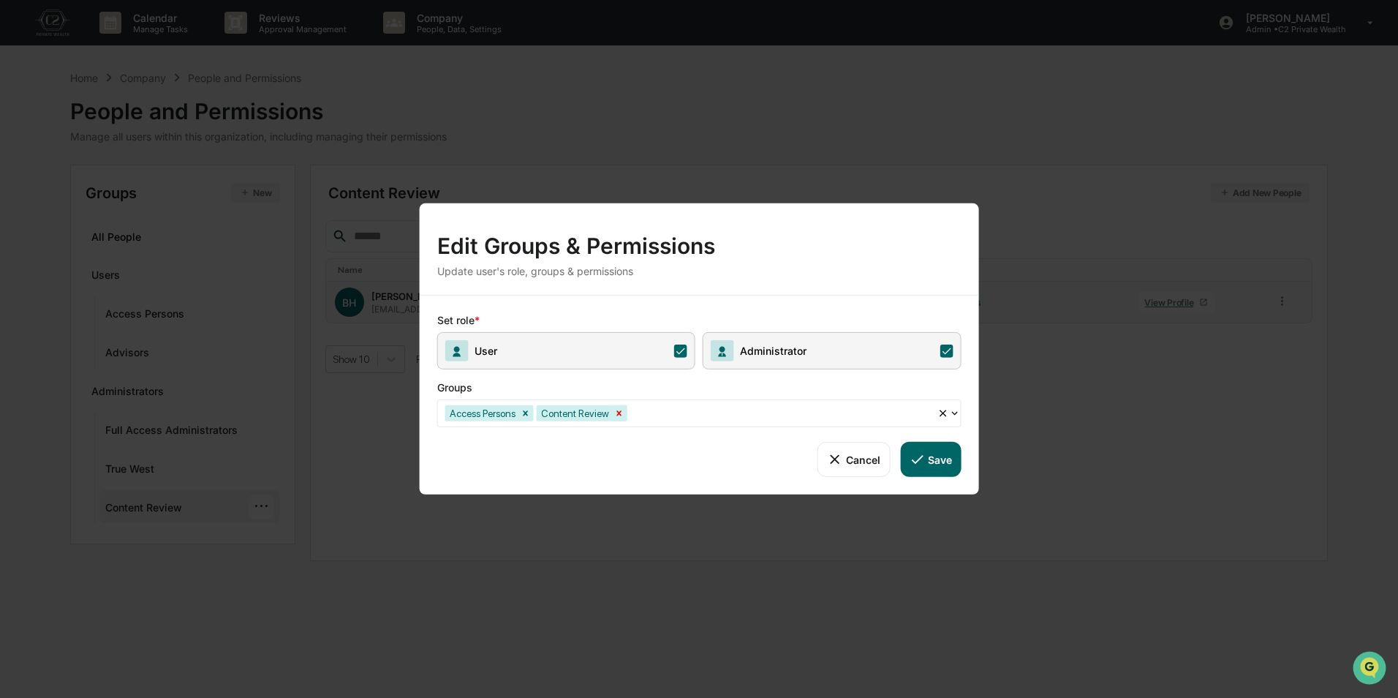
click at [622, 415] on div "Remove Content Review" at bounding box center [619, 413] width 16 height 16
click at [945, 355] on icon at bounding box center [946, 350] width 13 height 13
click at [945, 463] on button "Save" at bounding box center [930, 459] width 61 height 35
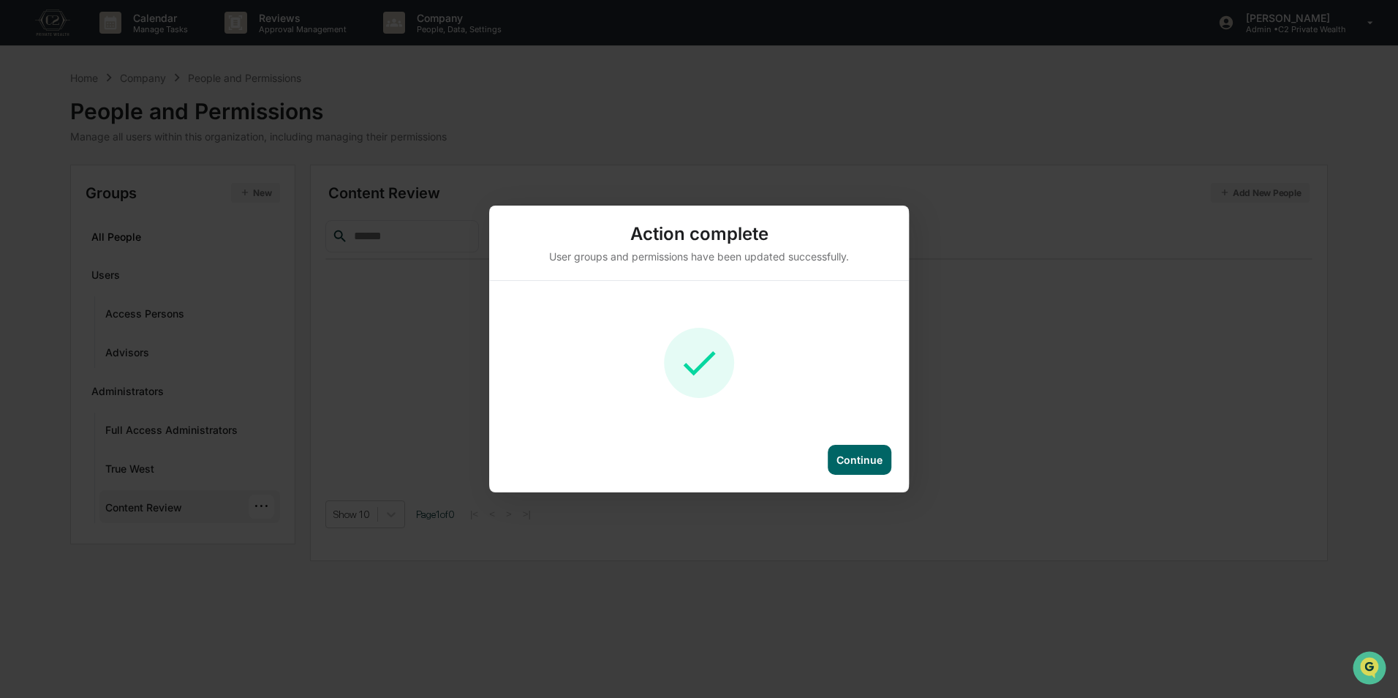
click at [886, 460] on div "Continue" at bounding box center [860, 460] width 64 height 30
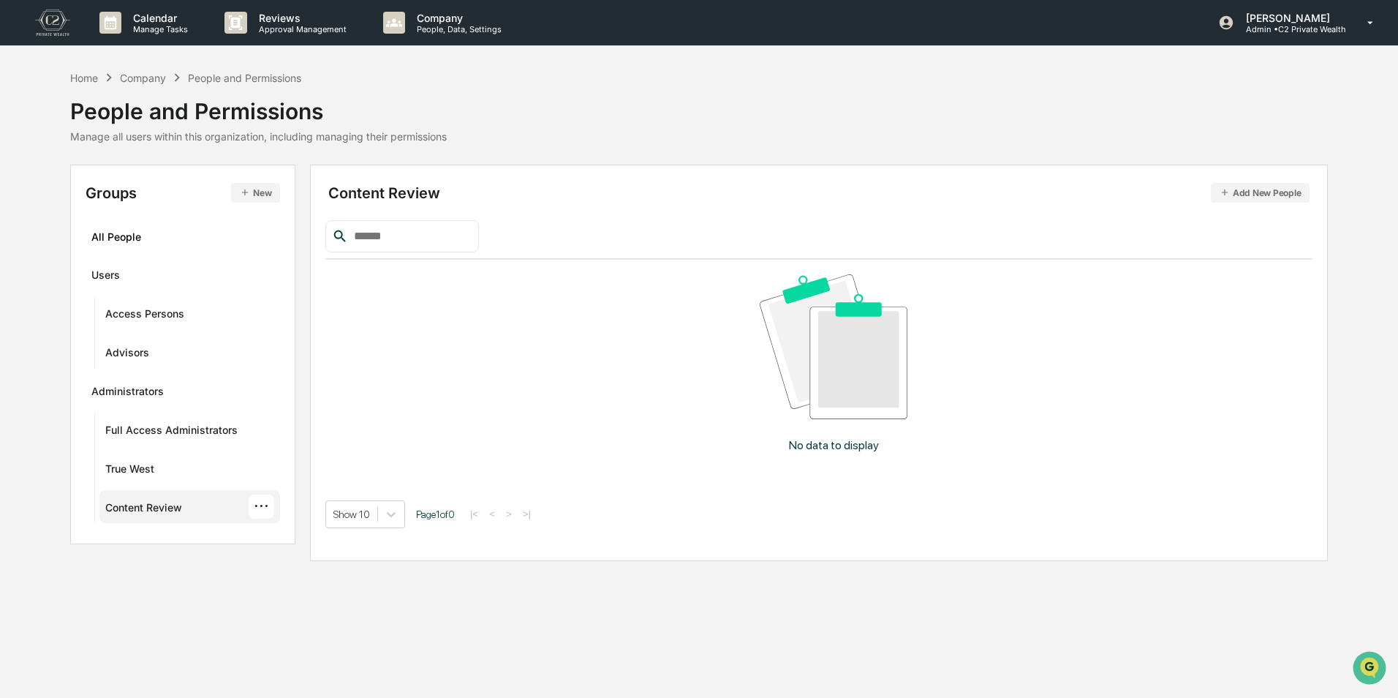
click at [787, 642] on div "Calendar Manage Tasks Reviews Approval Management Company People, Data, Setting…" at bounding box center [699, 349] width 1398 height 698
click at [1309, 37] on div "[PERSON_NAME] Admin • C2 Private Wealth" at bounding box center [1300, 22] width 194 height 45
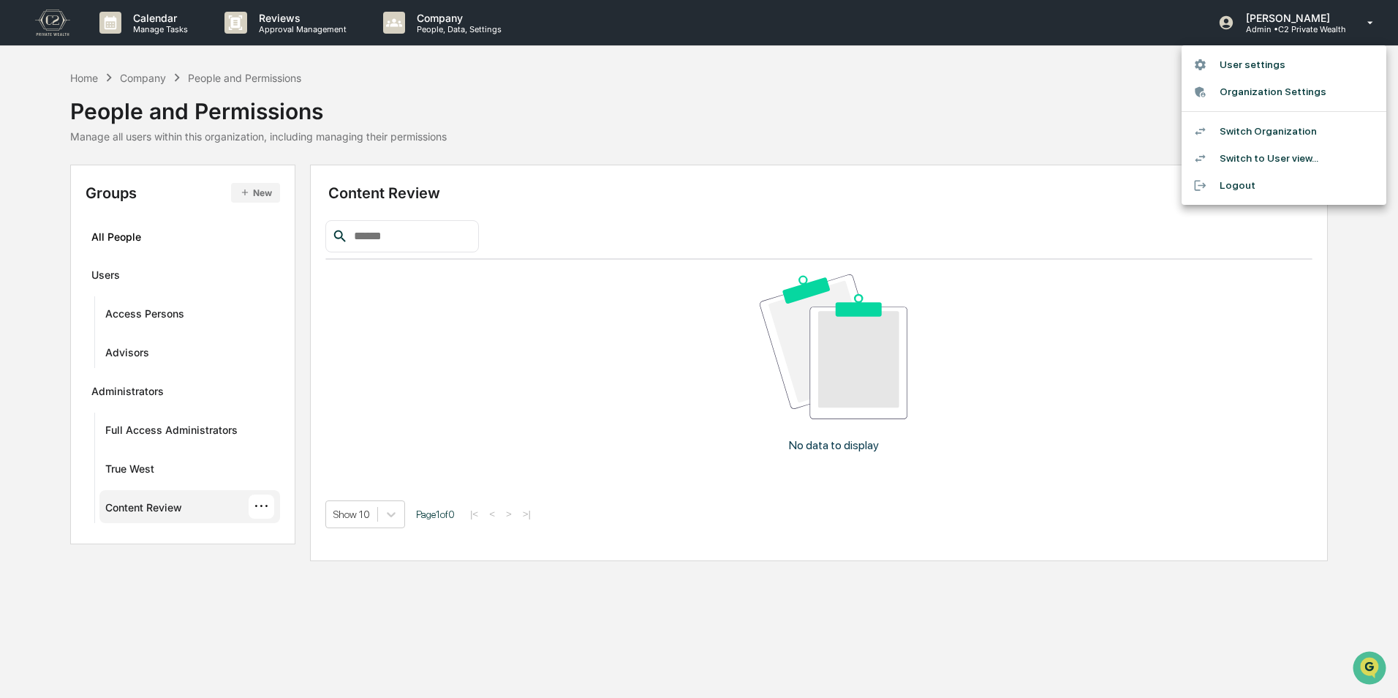
click at [1268, 124] on li "Switch Organization" at bounding box center [1284, 131] width 205 height 27
